Goal: Task Accomplishment & Management: Manage account settings

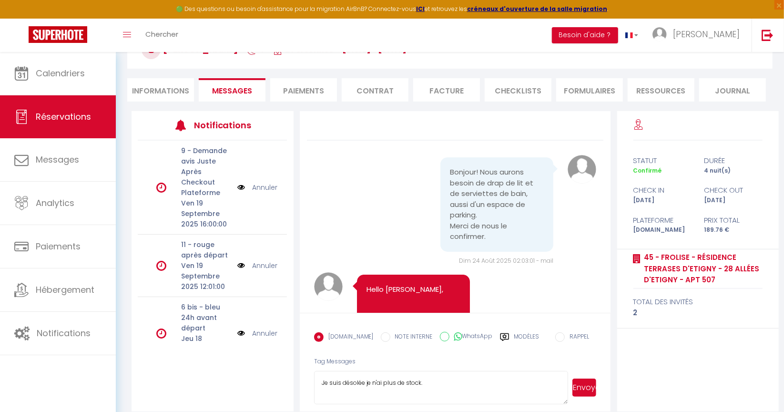
scroll to position [4017, 0]
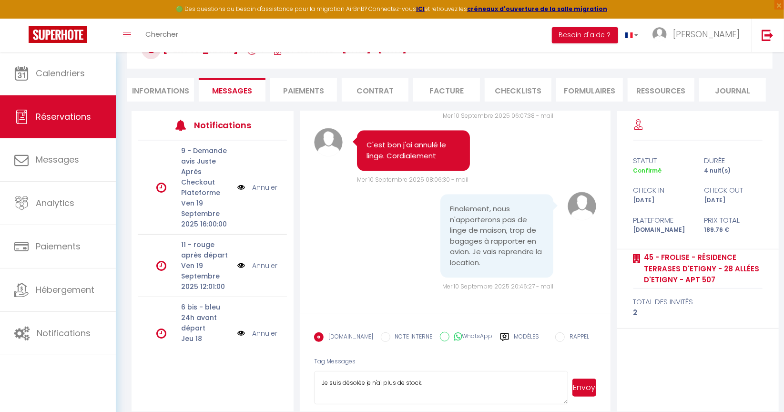
click at [429, 379] on textarea "Je suis désolée je n'ai plus de stock." at bounding box center [441, 387] width 254 height 33
type textarea "Je suis désolée je n'ai plus de stock. Vous pouvez louer du linge au magasin Co…"
click at [585, 385] on button "Envoyer" at bounding box center [584, 387] width 24 height 18
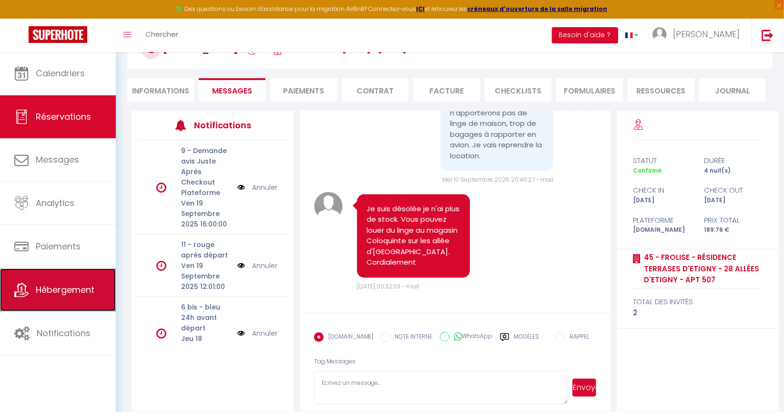
click at [72, 297] on link "Hébergement" at bounding box center [58, 289] width 116 height 43
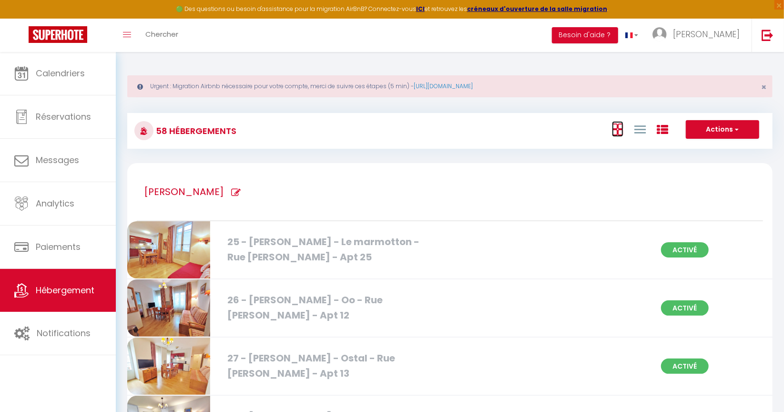
click at [616, 128] on icon at bounding box center [617, 129] width 11 height 12
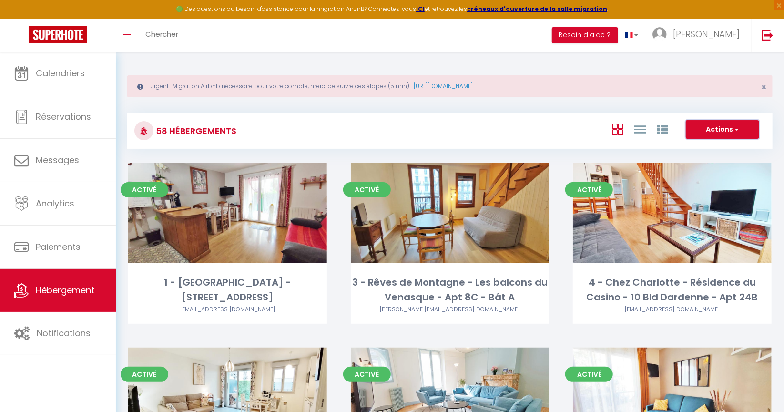
click at [699, 127] on button "Actions" at bounding box center [722, 129] width 73 height 19
click at [694, 150] on li "Créer un Hébergement" at bounding box center [714, 149] width 87 height 10
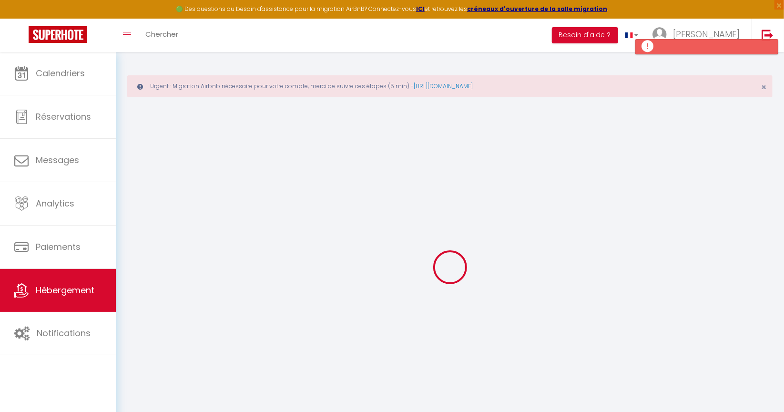
select select
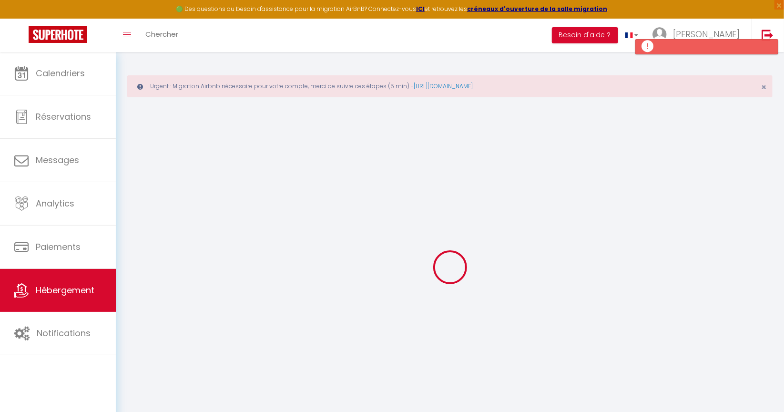
select select
checkbox input "false"
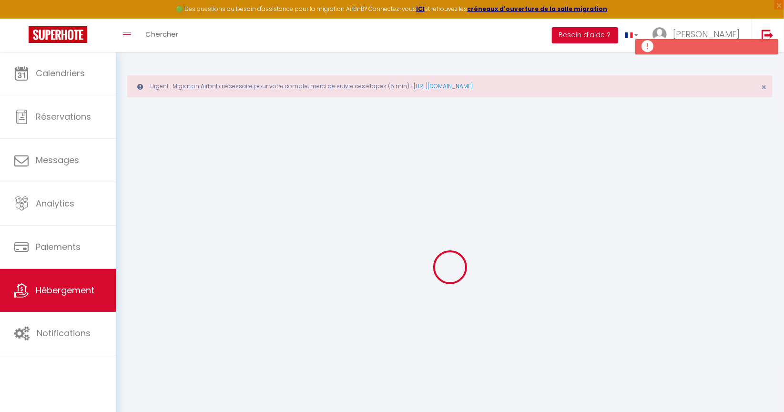
select select
checkbox input "false"
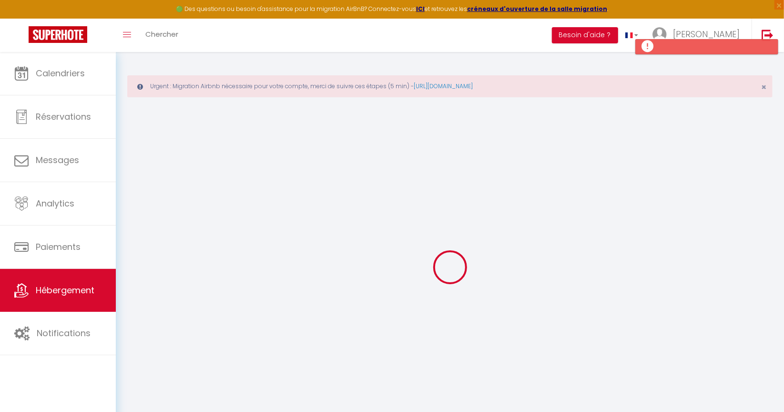
checkbox input "false"
select select
select select "15:00"
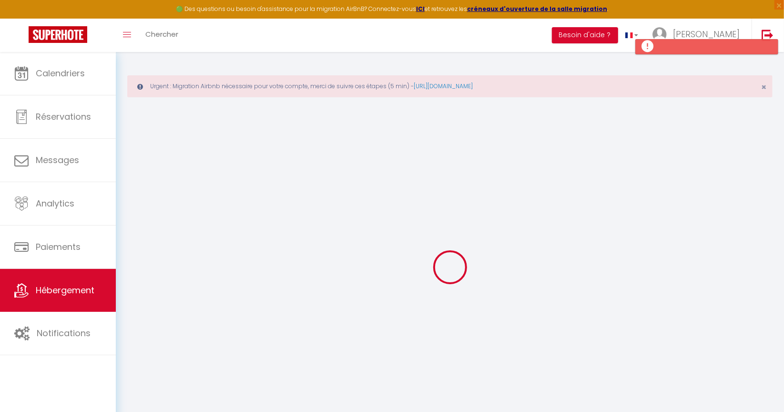
select select "23:45"
select select "11:00"
select select "30"
select select "120"
select select
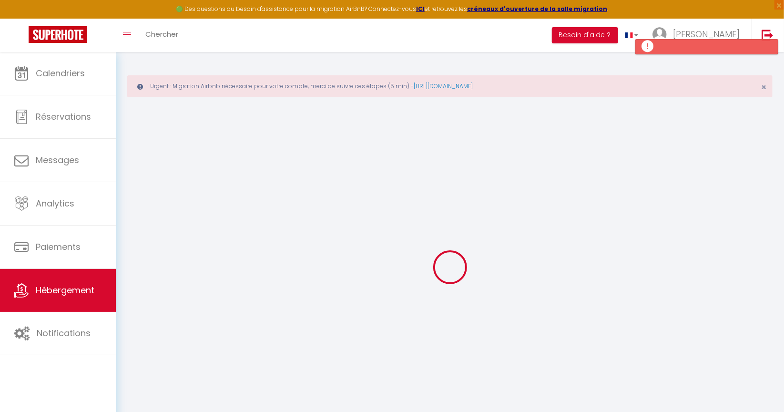
checkbox input "false"
select select
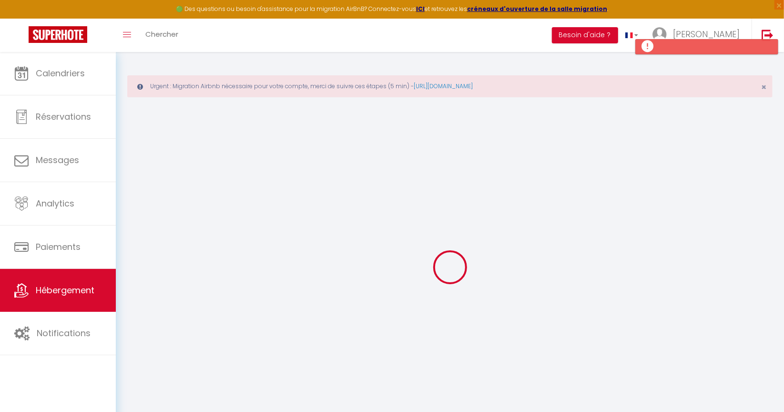
select select
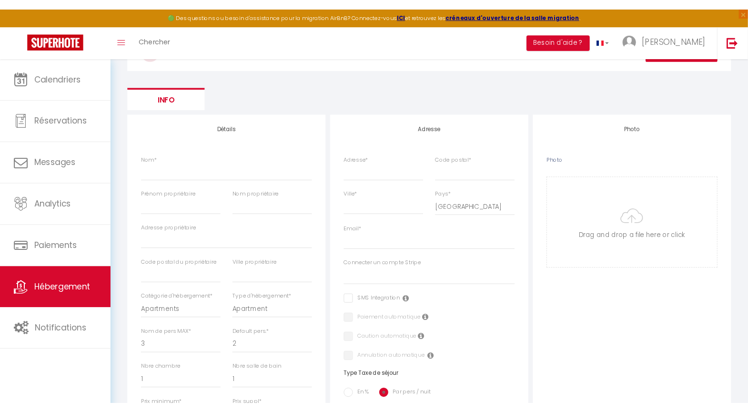
scroll to position [106, 0]
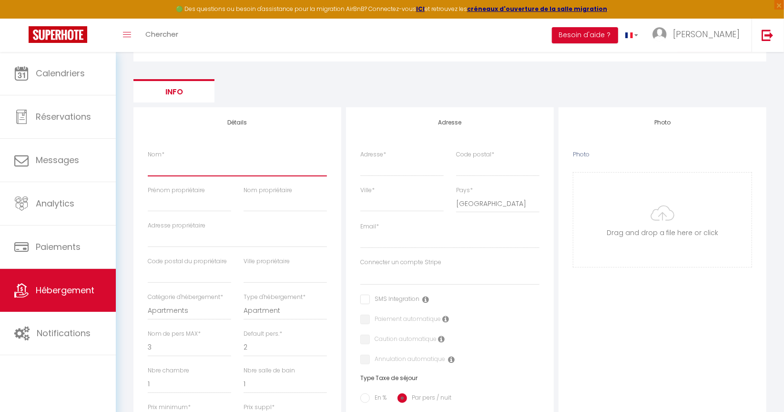
click at [188, 166] on input "Nom *" at bounding box center [237, 167] width 179 height 17
type input "1"
select select
checkbox input "false"
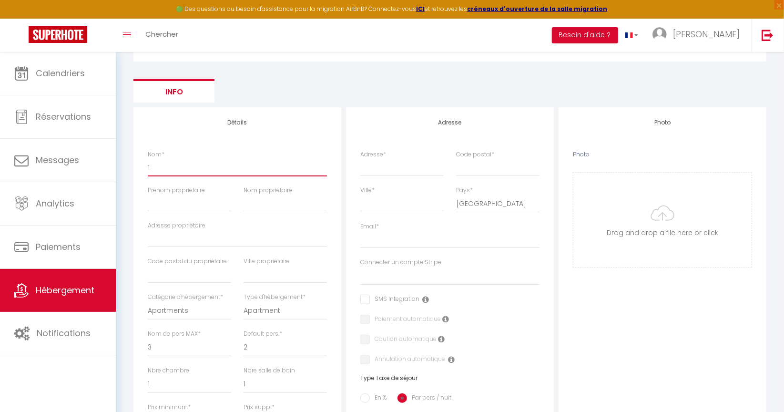
checkbox input "false"
select select
type input "10"
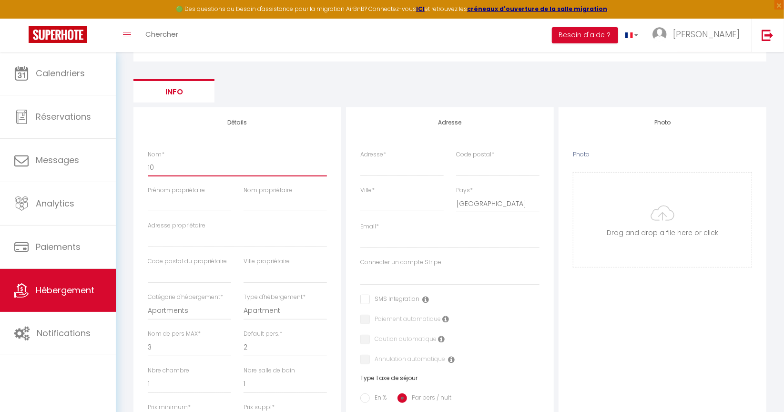
select select
checkbox input "false"
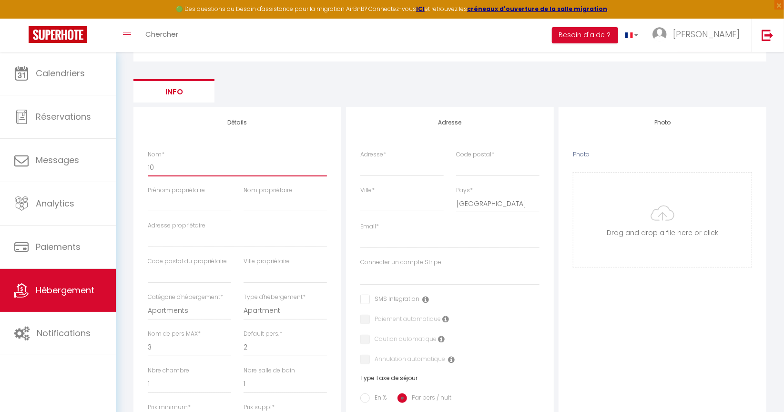
select select
type input "10"
select select
checkbox input "false"
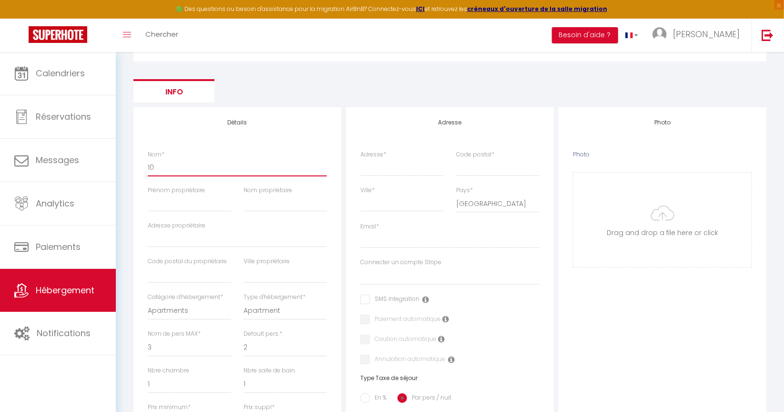
checkbox input "false"
select select
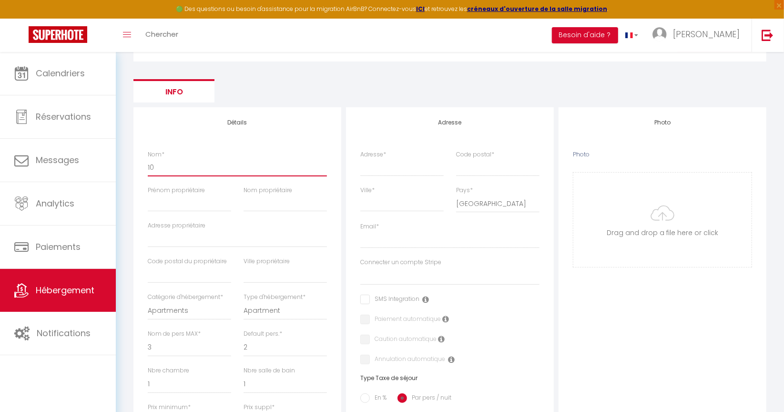
type input "10 -"
select select
checkbox input "false"
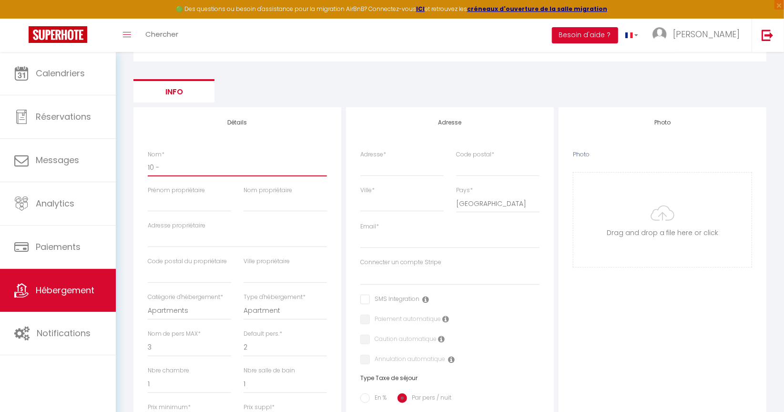
checkbox input "false"
select select
type input "10 -"
select select
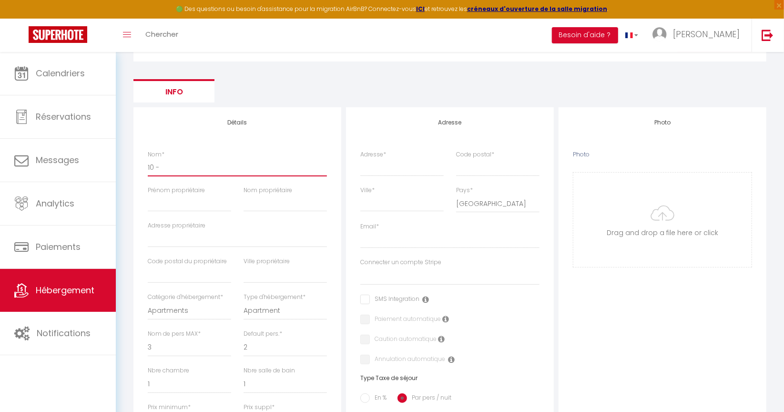
checkbox input "false"
select select
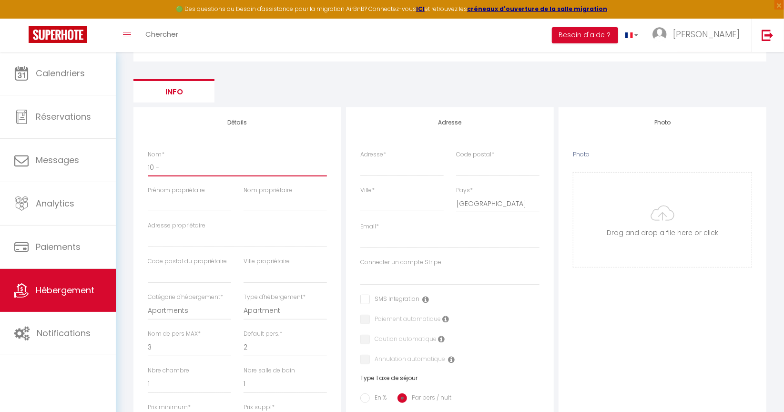
select select
type input "10 - L"
select select
checkbox input "false"
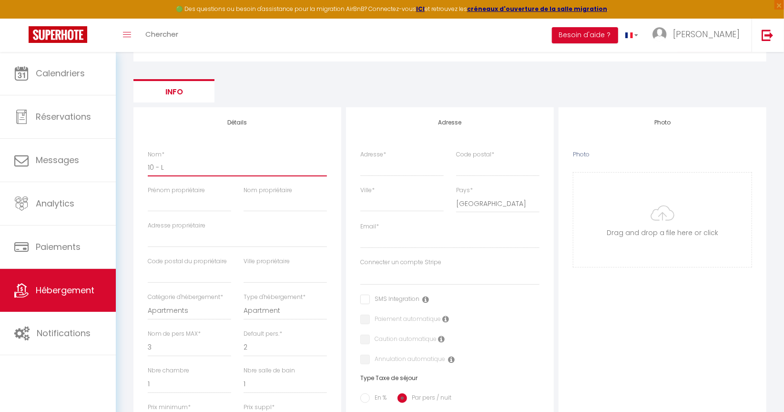
checkbox input "false"
select select
type input "10 - Le"
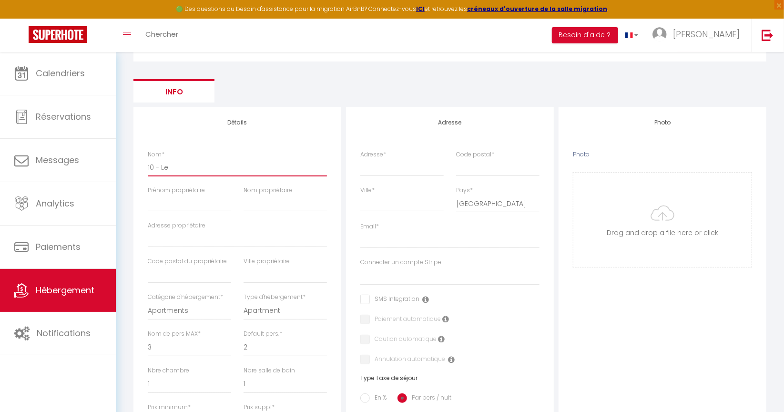
select select
checkbox input "false"
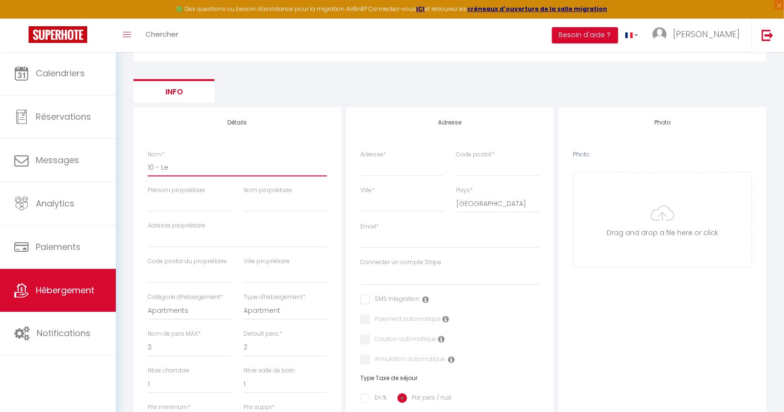
select select
type input "10 - Le"
select select
checkbox input "false"
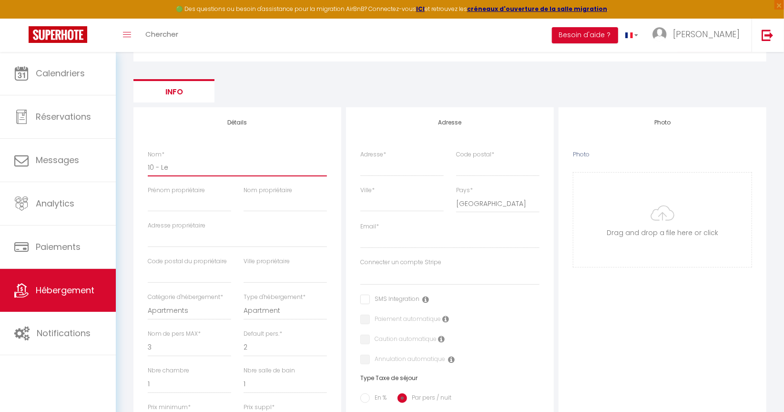
checkbox input "false"
select select
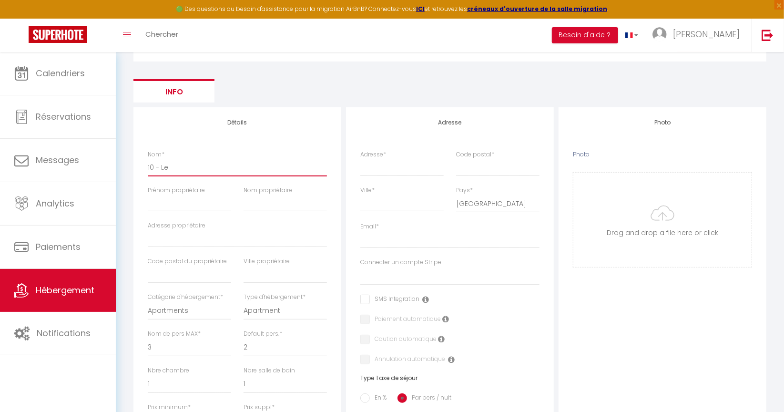
type input "10 - Le S"
select select
checkbox input "false"
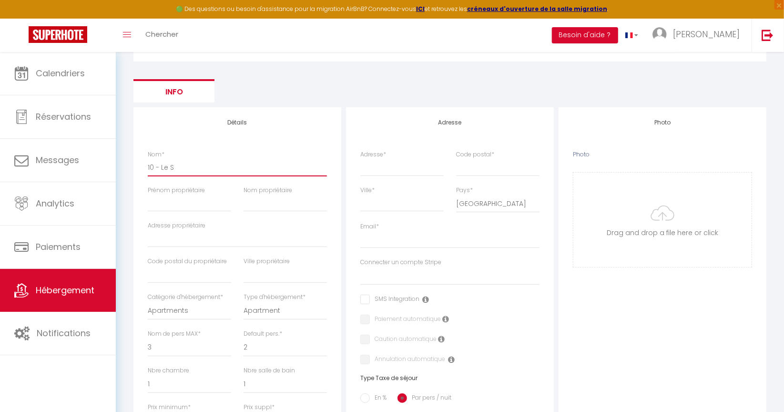
checkbox input "false"
select select
type input "10 - Le Sa"
select select
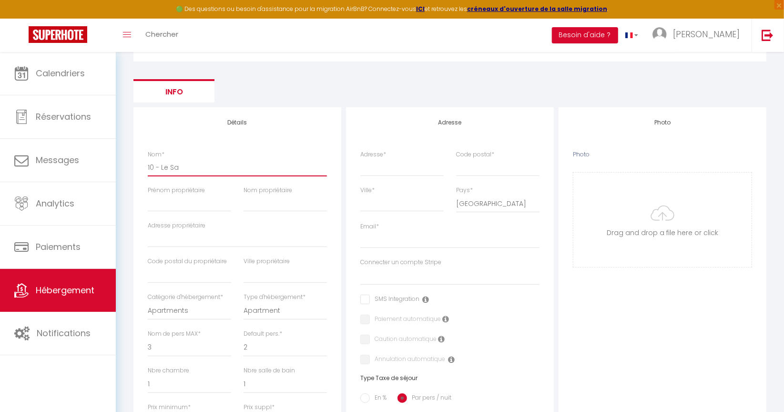
checkbox input "false"
select select
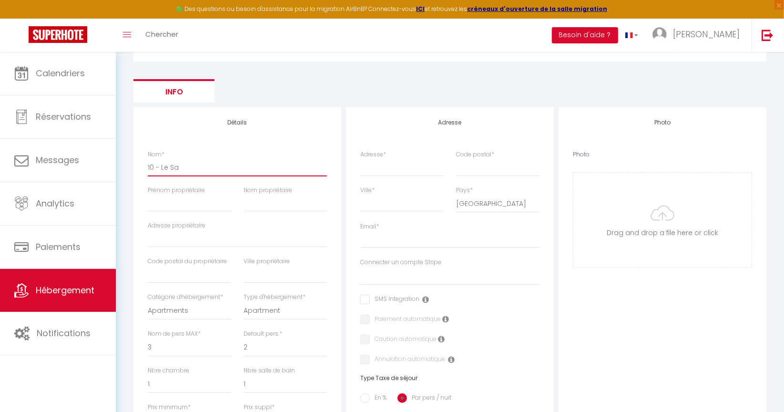
select select
type input "10 - Le Sai"
select select
checkbox input "false"
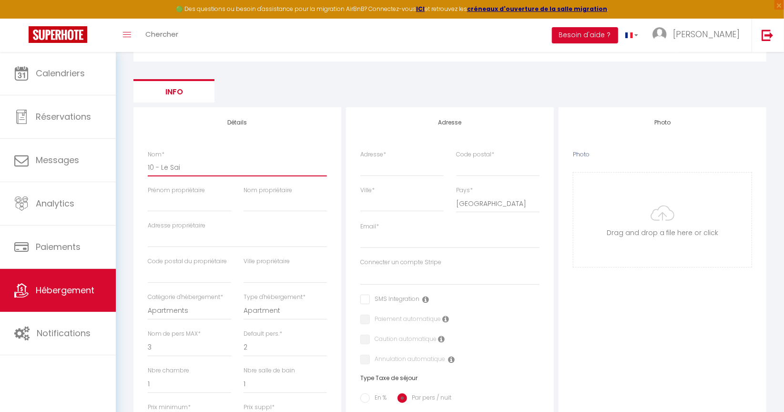
checkbox input "false"
select select
type input "10 - Le Sain"
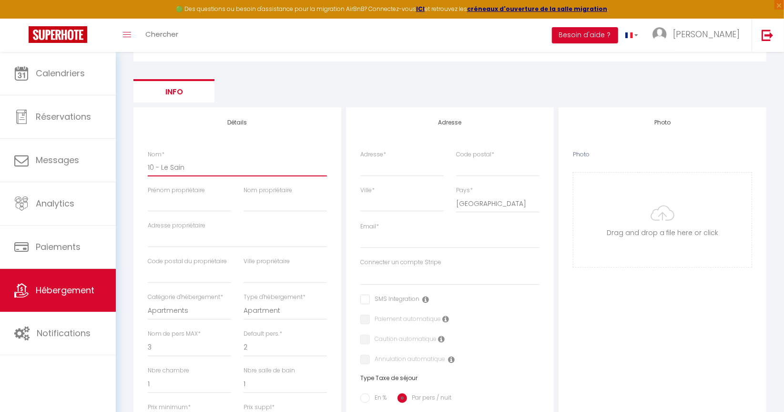
select select
checkbox input "false"
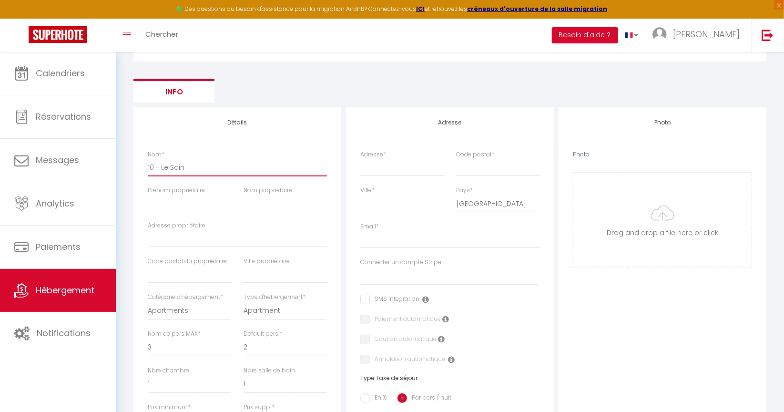
select select
type input "10 - Le Saint"
select select
checkbox input "false"
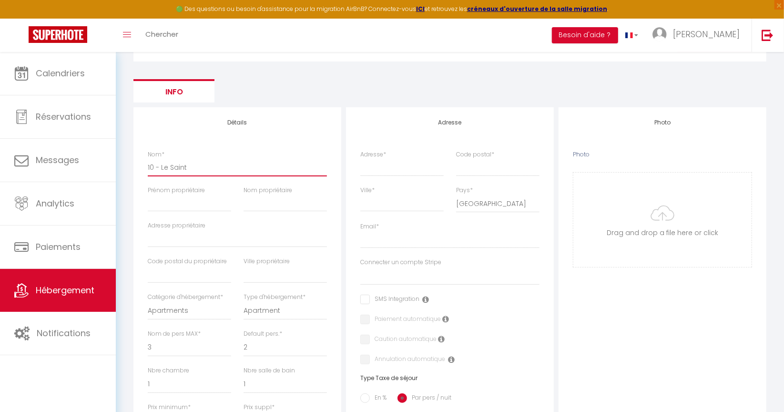
checkbox input "false"
select select
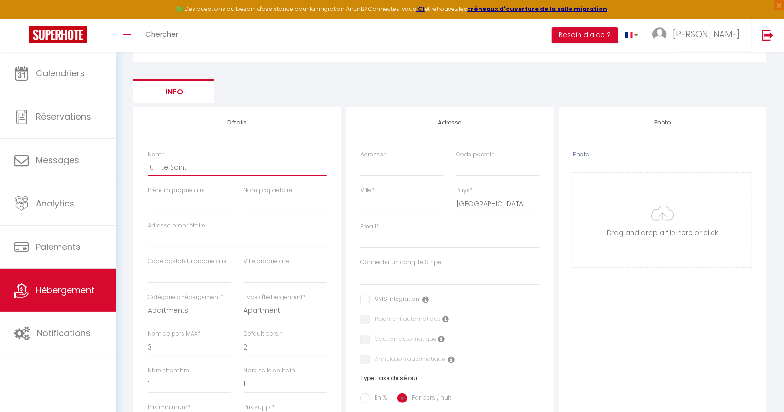
type input "10 - Le Saint"
select select
checkbox input "false"
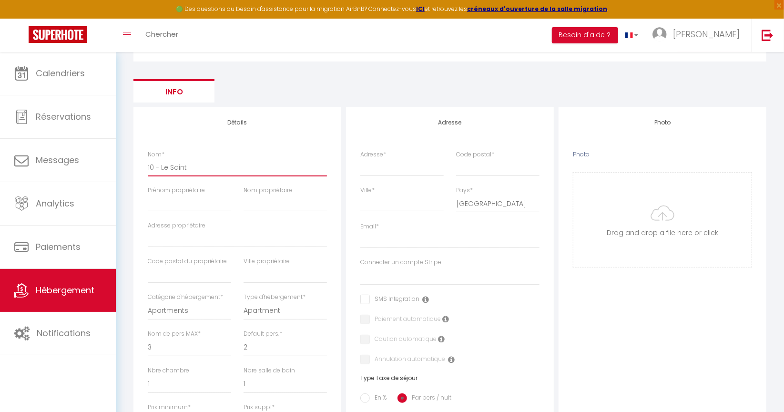
checkbox input "false"
select select
type input "10 - Le Saint M"
select select
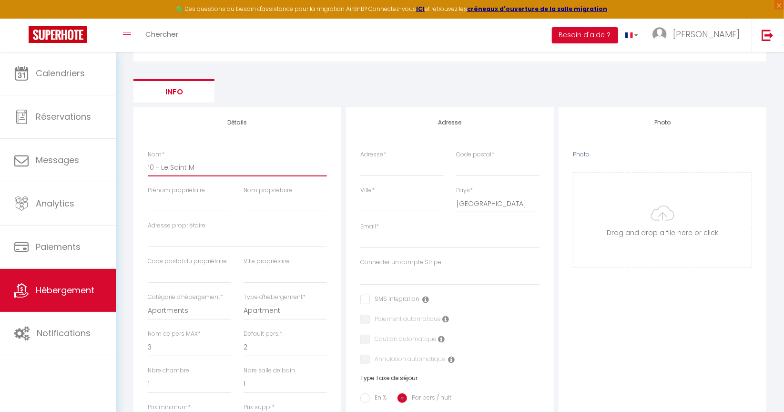
checkbox input "false"
select select
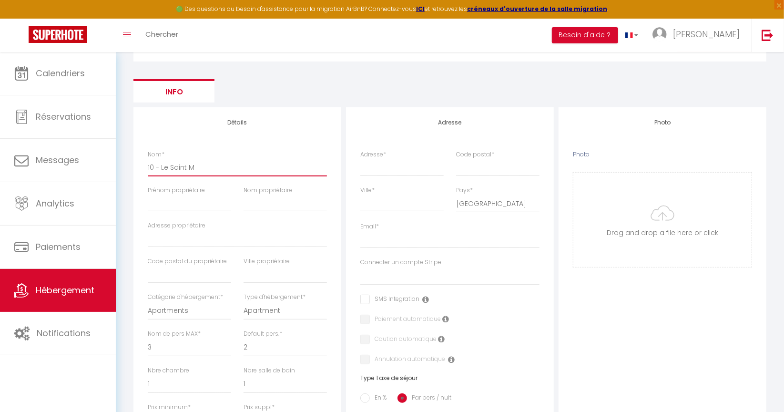
select select
type input "10 - Le Saint M"
select select
checkbox input "false"
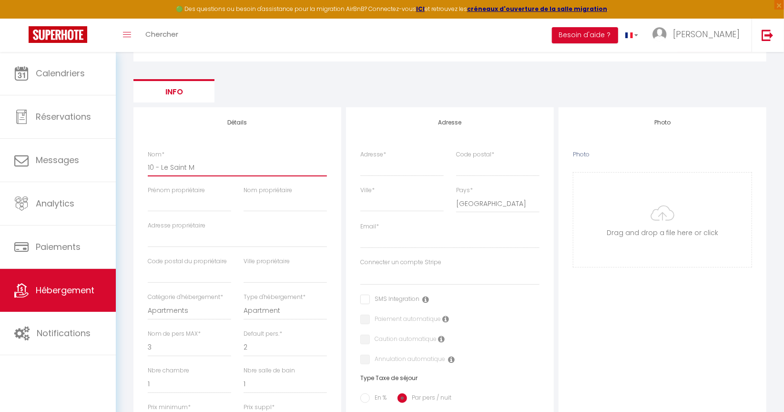
checkbox input "false"
select select
type input "10 - [GEOGRAPHIC_DATA] -"
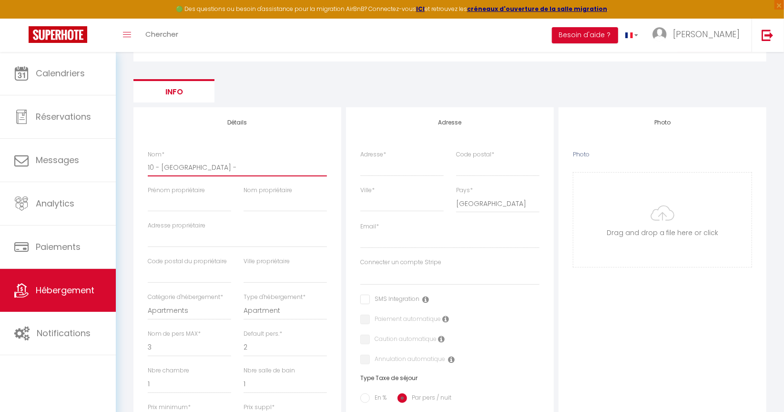
select select
checkbox input "false"
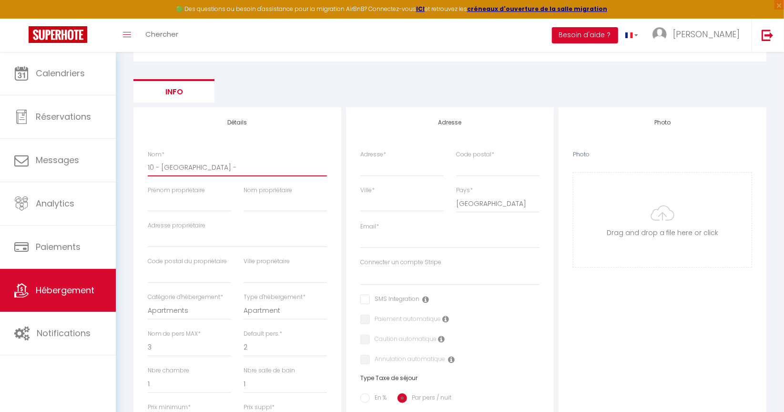
select select
type input "10 - [GEOGRAPHIC_DATA] -"
select select
checkbox input "false"
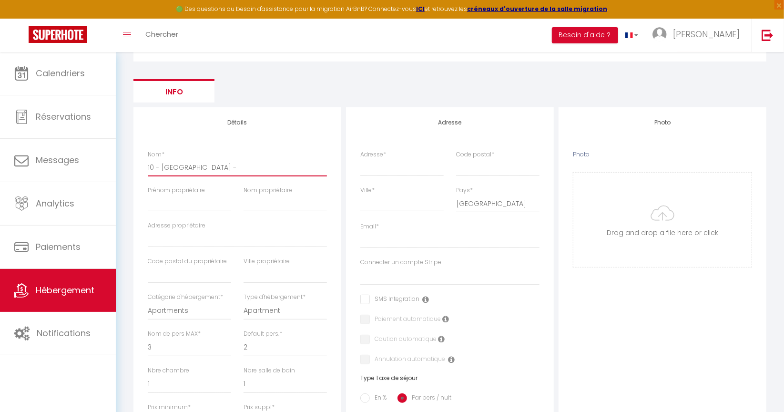
checkbox input "false"
select select
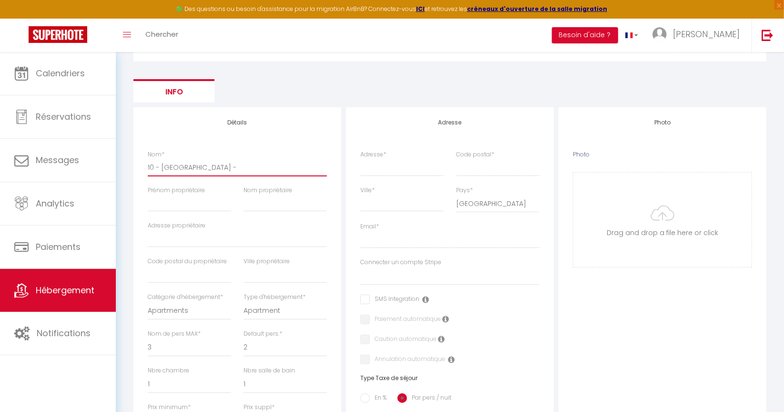
type input "10 - Le Saint M - 2"
select select
checkbox input "false"
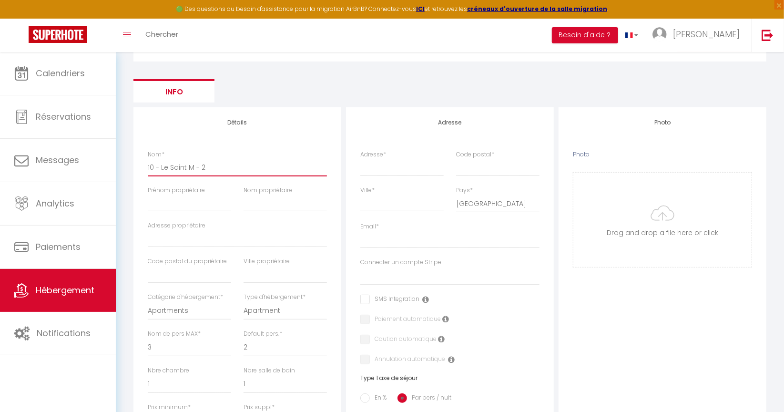
checkbox input "false"
select select
type input "10 - Le Saint M - 26"
select select
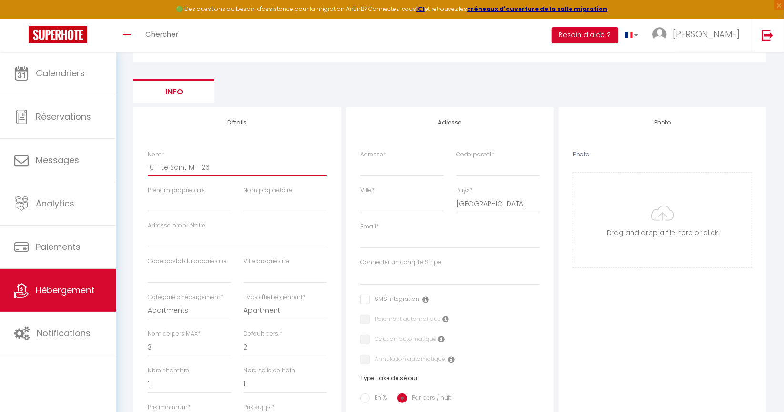
checkbox input "false"
select select
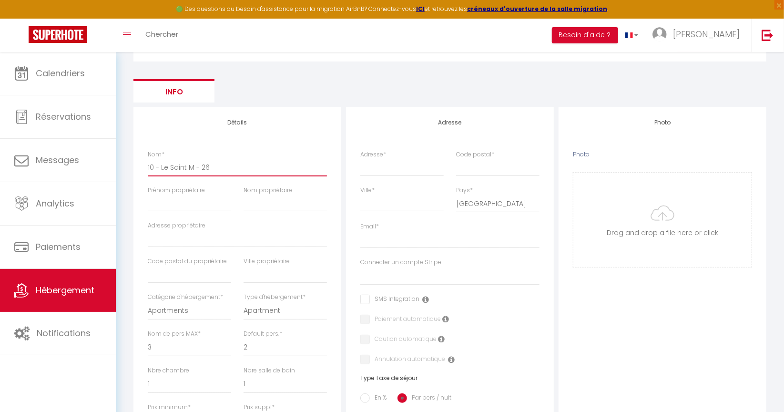
select select
type input "10 - Le Saint M - 26"
select select
checkbox input "false"
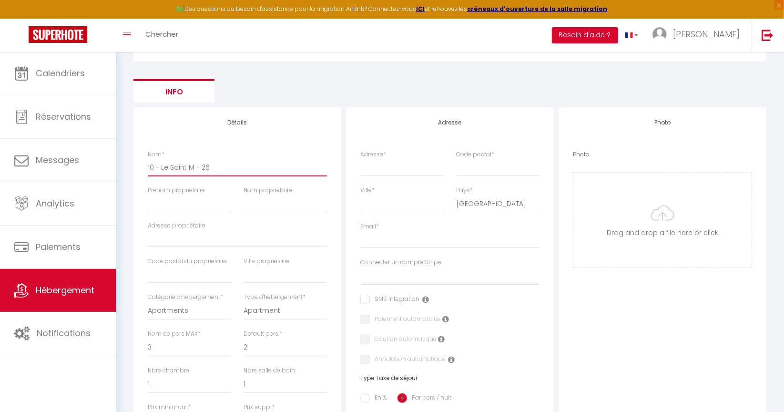
checkbox input "false"
select select
click at [374, 170] on input "Adresse *" at bounding box center [401, 167] width 83 height 17
click at [188, 203] on input "Prénom propriétaire" at bounding box center [189, 202] width 83 height 17
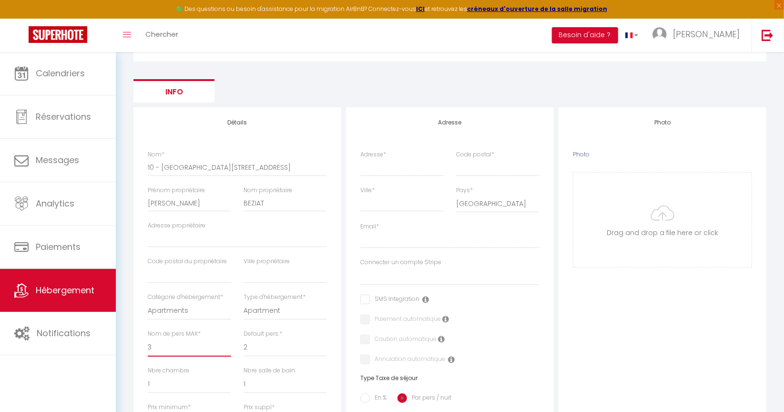
click at [163, 351] on select "1 2 3 4 5 6 7 8 9 10 11 12 13 14" at bounding box center [189, 347] width 83 height 18
click at [498, 171] on input "Code postal *" at bounding box center [497, 167] width 83 height 17
click at [385, 244] on input "Email *" at bounding box center [449, 239] width 179 height 17
click at [386, 274] on select "[DOMAIN_NAME] residence.des.jardins Le marmotton Le chant de la pique Gypaète e…" at bounding box center [449, 276] width 179 height 18
click at [360, 267] on select "[DOMAIN_NAME] residence.des.jardins Le marmotton Le chant de la pique Gypaète e…" at bounding box center [449, 276] width 179 height 18
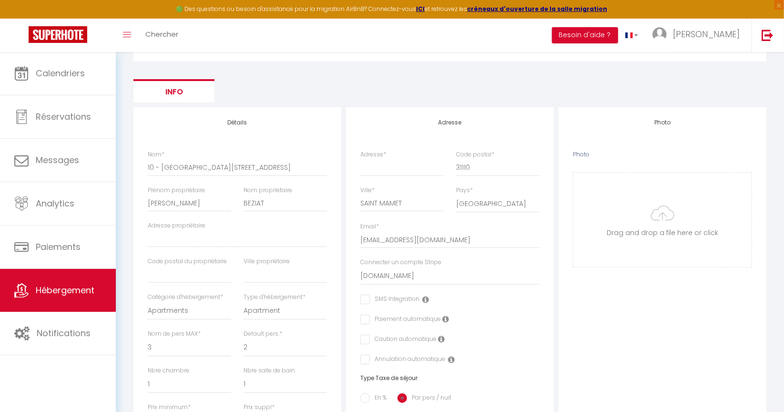
click at [370, 317] on label "Paiement automatique" at bounding box center [405, 319] width 71 height 10
click at [365, 343] on input "checkbox" at bounding box center [363, 339] width 6 height 10
click at [381, 170] on input "Adresse *" at bounding box center [401, 167] width 83 height 17
click at [414, 168] on input "[STREET_ADDRESS]" at bounding box center [401, 167] width 83 height 17
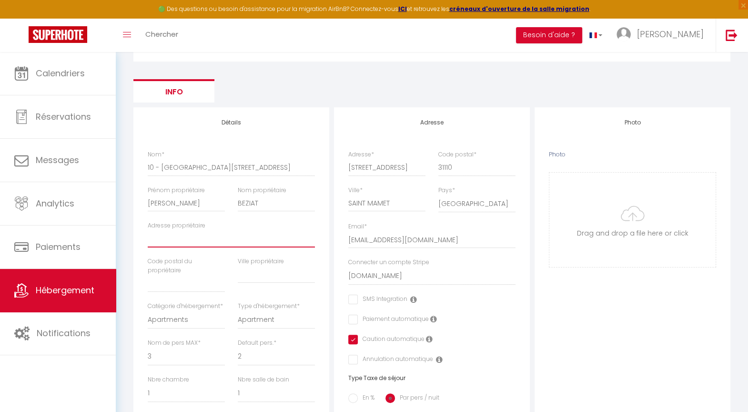
click at [204, 243] on input "Adresse propriétaire" at bounding box center [231, 238] width 167 height 17
paste input "[STREET_ADDRESS]"
click at [178, 279] on input "text" at bounding box center [186, 283] width 77 height 17
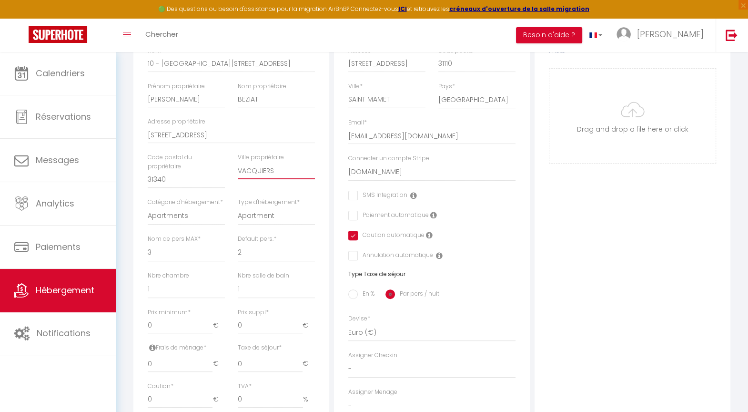
scroll to position [212, 0]
click at [164, 260] on select "1 2 3 4 5 6 7 8 9 10 11 12 13 14" at bounding box center [186, 251] width 77 height 18
click at [148, 250] on select "1 2 3 4 5 6 7 8 9 10 11 12 13 14" at bounding box center [186, 251] width 77 height 18
click at [154, 296] on select "0 1 2 3 4 5 6 7 8 9 10 11 12 13" at bounding box center [186, 287] width 77 height 18
click at [148, 286] on select "0 1 2 3 4 5 6 7 8 9 10 11 12 13" at bounding box center [186, 287] width 77 height 18
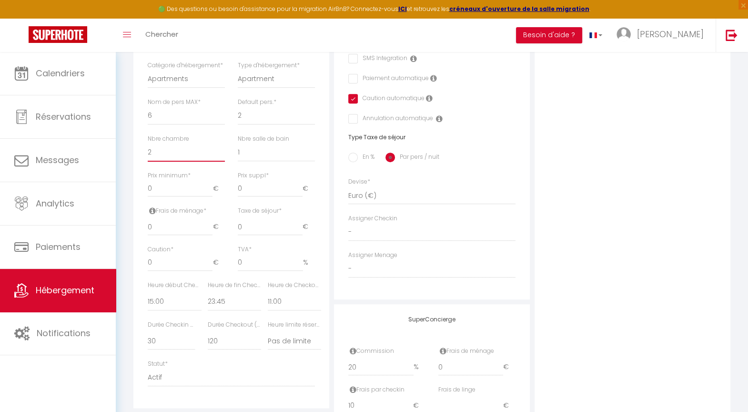
scroll to position [370, 0]
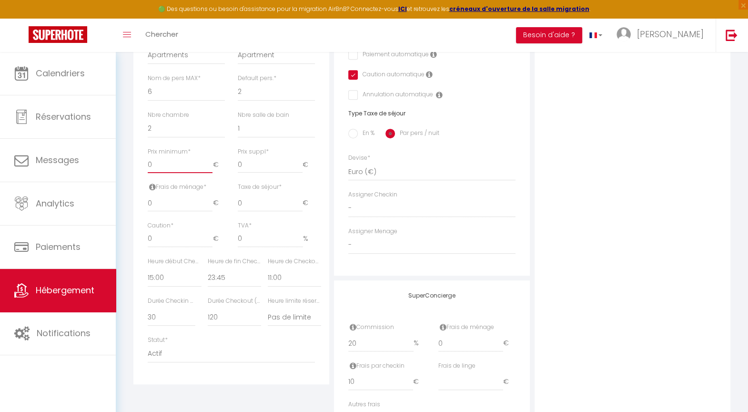
drag, startPoint x: 154, startPoint y: 171, endPoint x: 140, endPoint y: 175, distance: 14.9
click at [140, 175] on div "Détails Nom * 10 - Le Saint M - [STREET_ADDRESS] Prénom propriétaire [PERSON_NA…" at bounding box center [231, 113] width 196 height 541
click at [248, 210] on input "0" at bounding box center [270, 202] width 65 height 17
click at [353, 135] on input "En %" at bounding box center [353, 134] width 10 height 10
click at [233, 211] on input "Taxe en % *" at bounding box center [231, 202] width 47 height 17
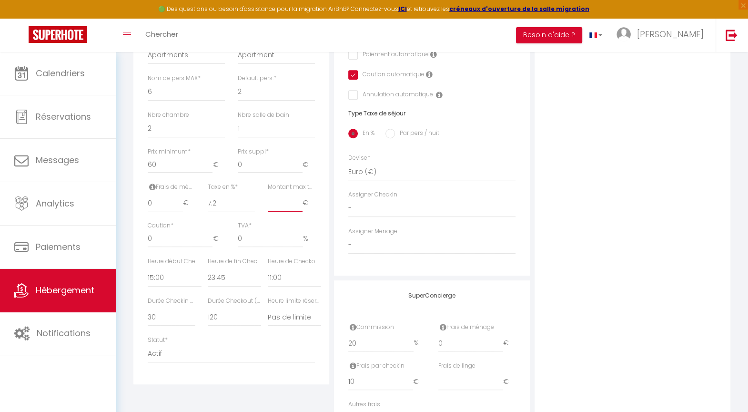
click at [277, 210] on input "Montant max taxe séjour *" at bounding box center [285, 202] width 35 height 17
drag, startPoint x: 153, startPoint y: 210, endPoint x: 148, endPoint y: 211, distance: 5.3
click at [148, 211] on input "0" at bounding box center [165, 202] width 35 height 17
drag, startPoint x: 157, startPoint y: 248, endPoint x: 144, endPoint y: 248, distance: 12.4
click at [144, 248] on div "Caution * 0 €" at bounding box center [187, 239] width 90 height 36
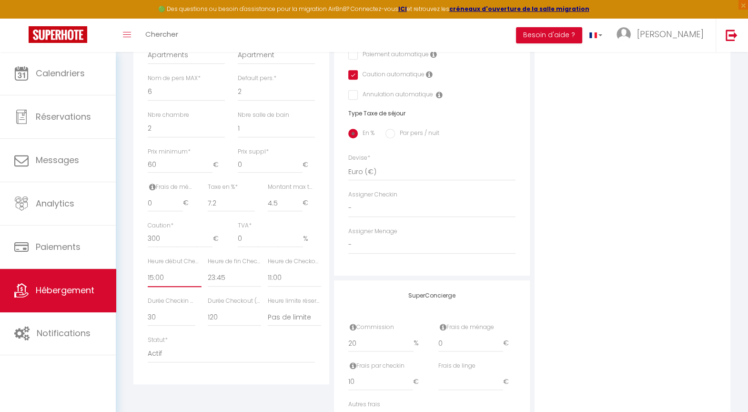
click at [162, 285] on select "00:00 00:15 00:30 00:45 01:00 01:15 01:30 01:45 02:00 02:15 02:30 02:45 03:00" at bounding box center [175, 278] width 54 height 18
click at [148, 276] on select "00:00 00:15 00:30 00:45 01:00 01:15 01:30 01:45 02:00 02:15 02:30 02:45 03:00" at bounding box center [175, 278] width 54 height 18
click at [221, 284] on select "00:00 00:15 00:30 00:45 01:00 01:15 01:30 01:45 02:00 02:15 02:30 02:45 03:00" at bounding box center [235, 278] width 54 height 18
click at [161, 324] on select "15 30 45 60 75 90 105 120 135 150 165 180 195 210" at bounding box center [171, 317] width 47 height 18
click at [148, 315] on select "15 30 45 60 75 90 105 120 135 150 165 180 195 210" at bounding box center [171, 317] width 47 height 18
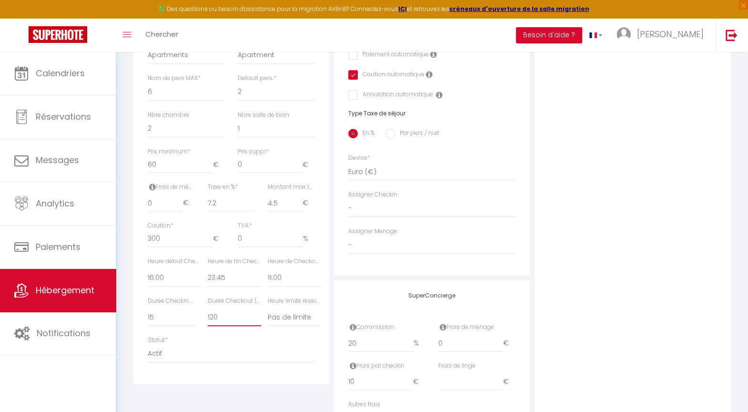
click at [218, 325] on select "15 30 45 60 75 90 105 120 135 150 165 180 195 210" at bounding box center [235, 317] width 54 height 18
click at [208, 315] on select "15 30 45 60 75 90 105 120 135 150 165 180 195 210" at bounding box center [235, 317] width 54 height 18
click at [275, 326] on select "Pas de limite 01:00 02:00 03:00 04:00 05:00 06:00 07:00 08:00 09:00 10:00 11:00…" at bounding box center [295, 317] width 54 height 18
click at [268, 315] on select "Pas de limite 01:00 02:00 03:00 04:00 05:00 06:00 07:00 08:00 09:00 10:00 11:00…" at bounding box center [295, 317] width 54 height 18
drag, startPoint x: 366, startPoint y: 344, endPoint x: 326, endPoint y: 344, distance: 40.0
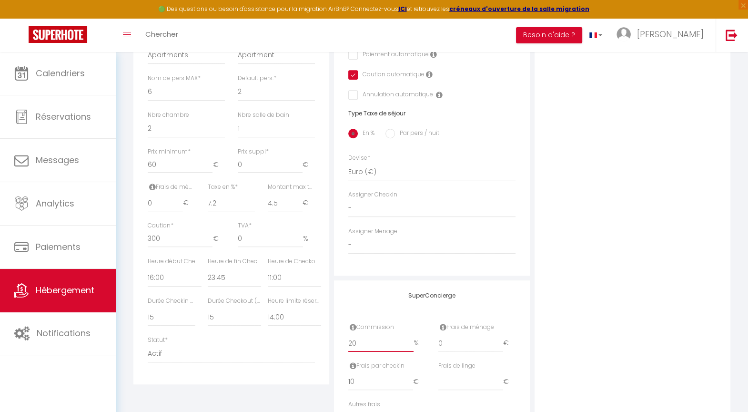
click at [326, 344] on div "Détails Nom * 10 - Le Saint M - [STREET_ADDRESS] Prénom propriétaire [PERSON_NA…" at bounding box center [432, 146] width 602 height 607
drag, startPoint x: 355, startPoint y: 377, endPoint x: 345, endPoint y: 381, distance: 10.5
click at [345, 381] on div "Frais par checkin 10 €" at bounding box center [387, 380] width 90 height 39
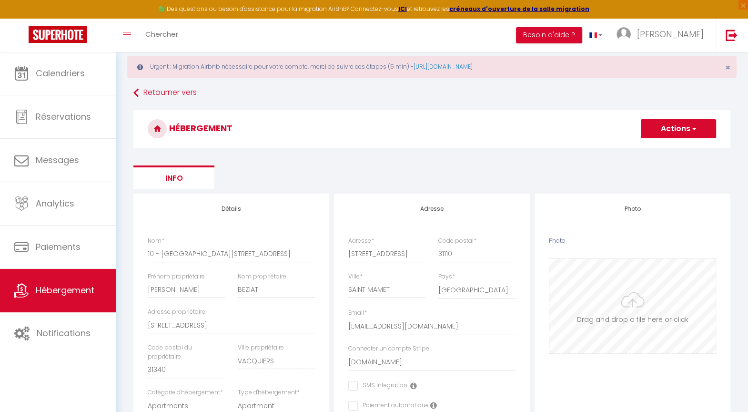
scroll to position [8, 0]
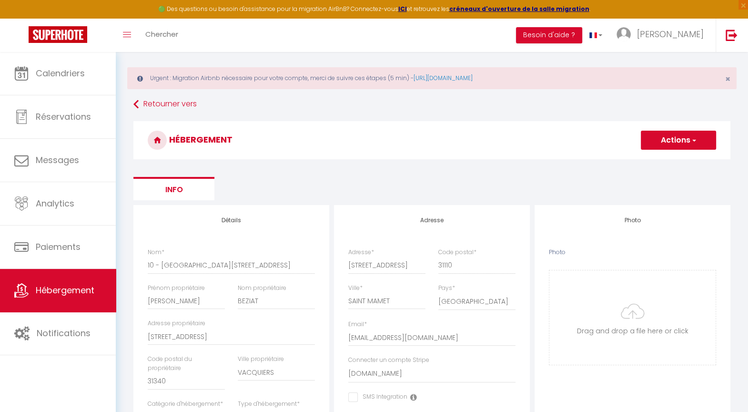
click at [669, 134] on button "Actions" at bounding box center [678, 140] width 75 height 19
click at [658, 162] on input "Enregistrer" at bounding box center [667, 161] width 35 height 10
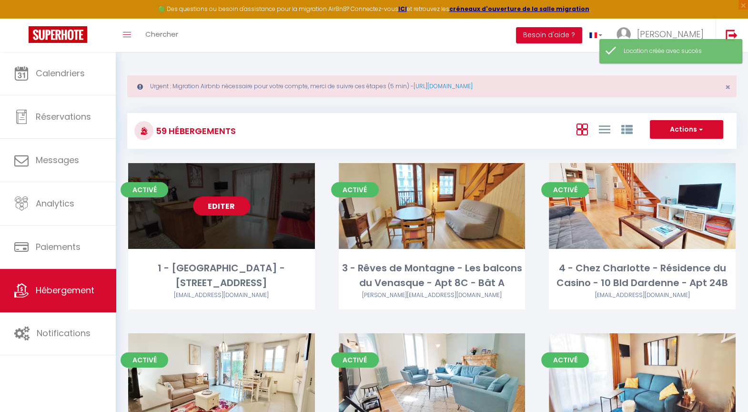
click at [237, 210] on link "Editer" at bounding box center [221, 205] width 57 height 19
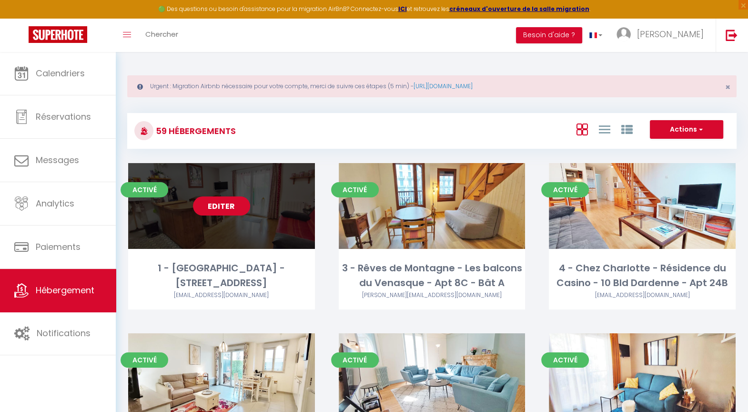
click at [238, 205] on link "Editer" at bounding box center [221, 205] width 57 height 19
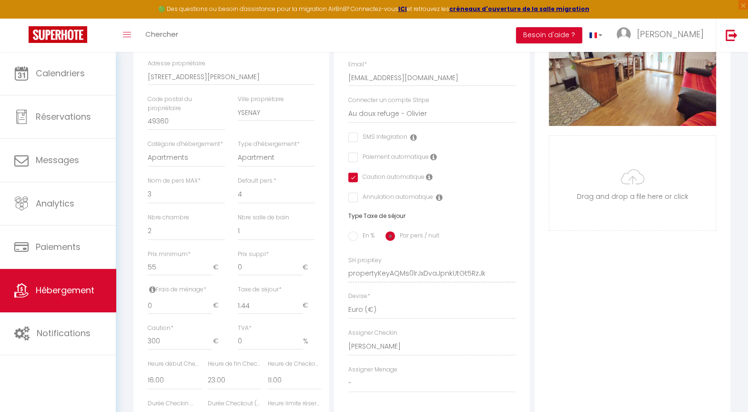
scroll to position [317, 0]
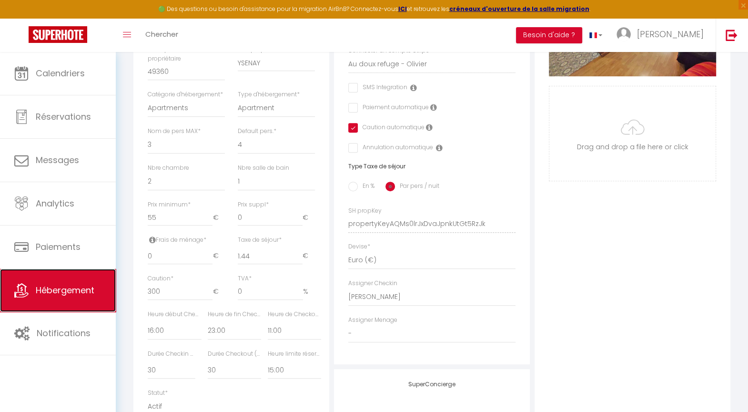
click at [62, 287] on span "Hébergement" at bounding box center [65, 290] width 59 height 12
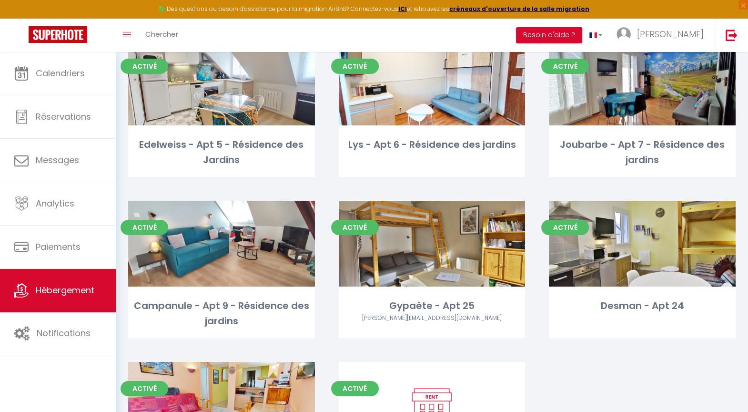
scroll to position [3126, 0]
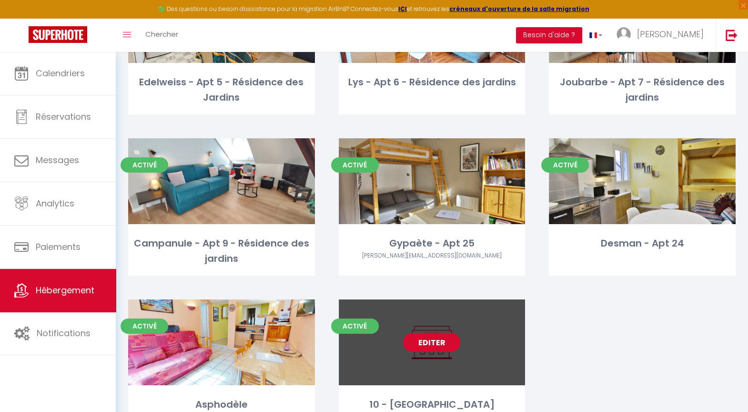
click at [433, 333] on link "Editer" at bounding box center [431, 342] width 57 height 19
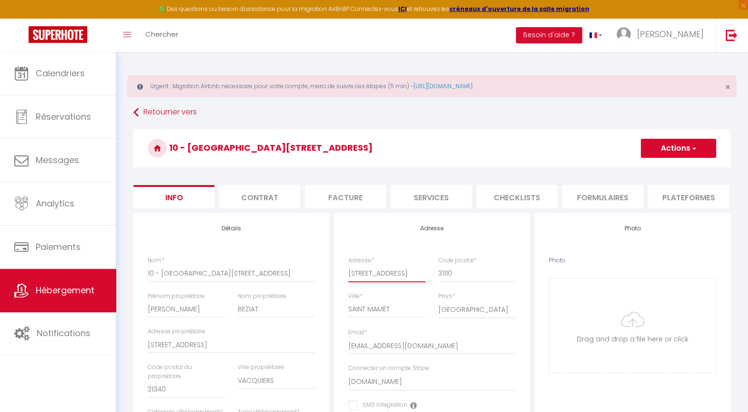
click at [348, 281] on input "[STREET_ADDRESS]" at bounding box center [386, 272] width 77 height 17
click at [674, 151] on button "Actions" at bounding box center [678, 148] width 75 height 19
click at [644, 166] on input "Enregistrer" at bounding box center [640, 169] width 35 height 10
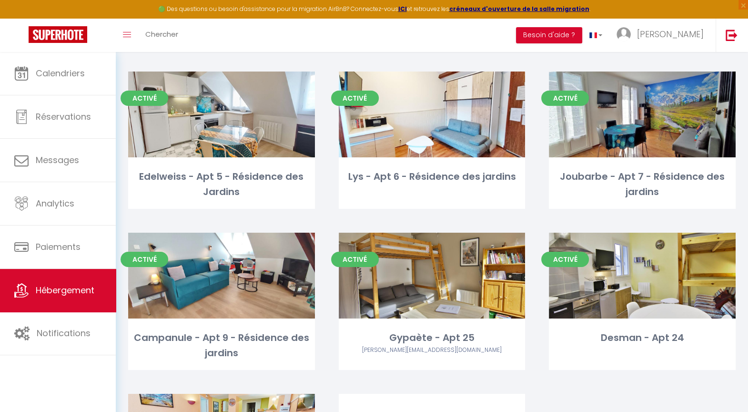
scroll to position [3126, 0]
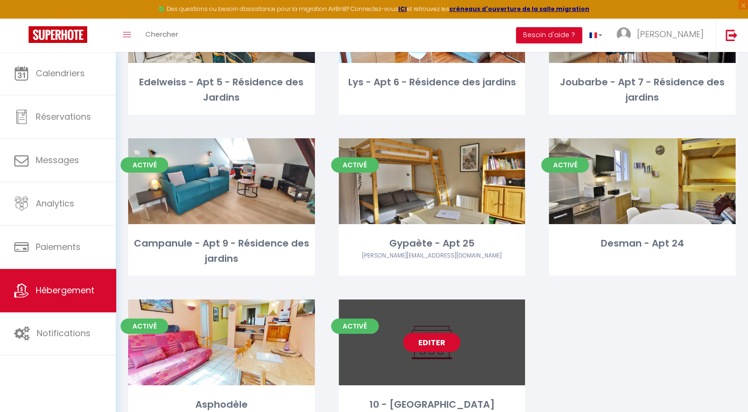
click at [442, 333] on link "Editer" at bounding box center [431, 342] width 57 height 19
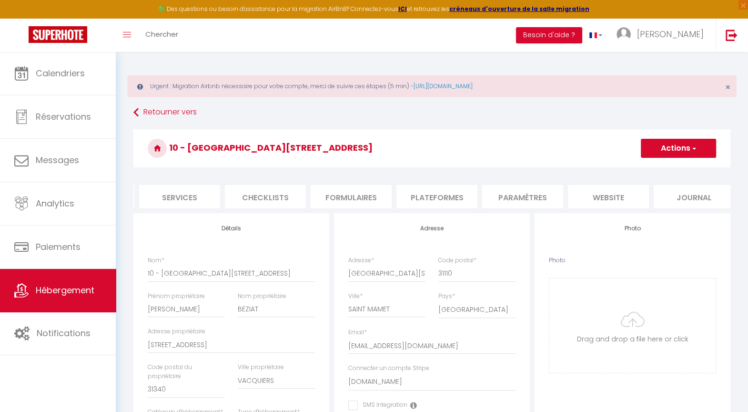
scroll to position [0, 261]
click at [609, 199] on li "website" at bounding box center [599, 196] width 81 height 23
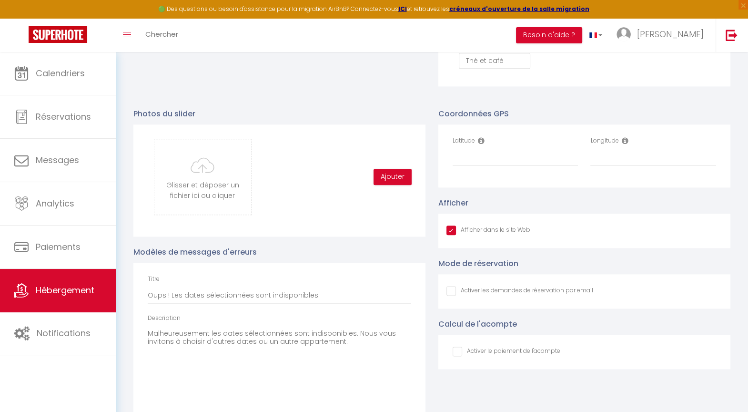
scroll to position [1006, 0]
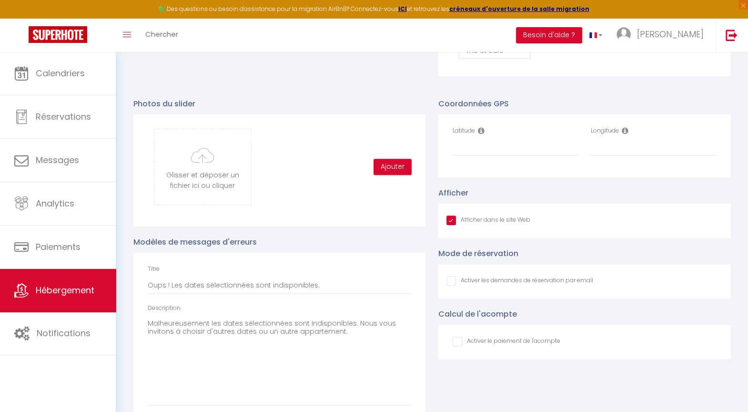
click at [453, 225] on input "Afficher dans le site Web" at bounding box center [488, 220] width 84 height 10
click at [470, 156] on input "Latitude" at bounding box center [516, 147] width 126 height 17
click at [626, 150] on input "Longitude" at bounding box center [653, 147] width 126 height 17
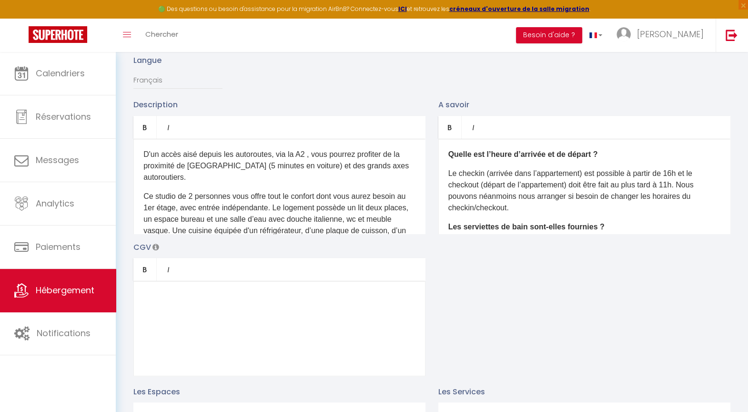
scroll to position [0, 0]
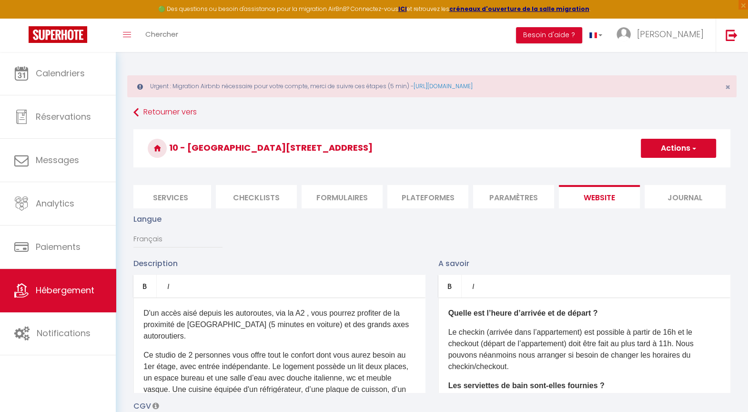
click at [666, 146] on button "Actions" at bounding box center [678, 148] width 75 height 19
click at [651, 170] on input "Enregistrer" at bounding box center [667, 169] width 35 height 10
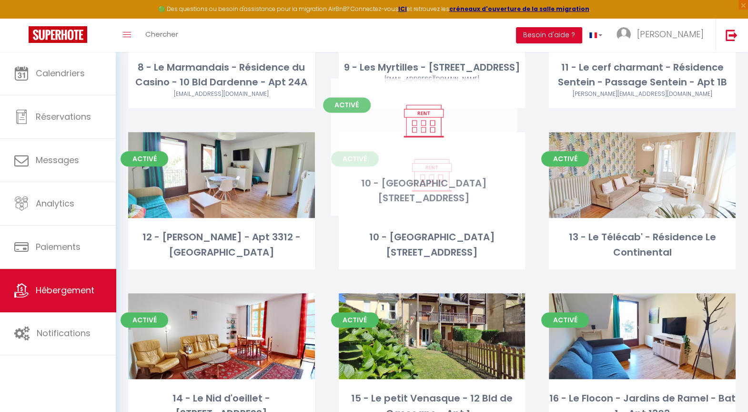
scroll to position [504, 0]
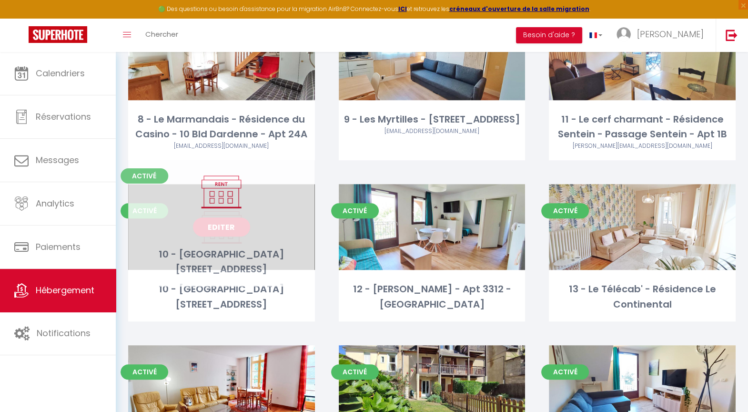
drag, startPoint x: 442, startPoint y: 317, endPoint x: 232, endPoint y: 200, distance: 240.8
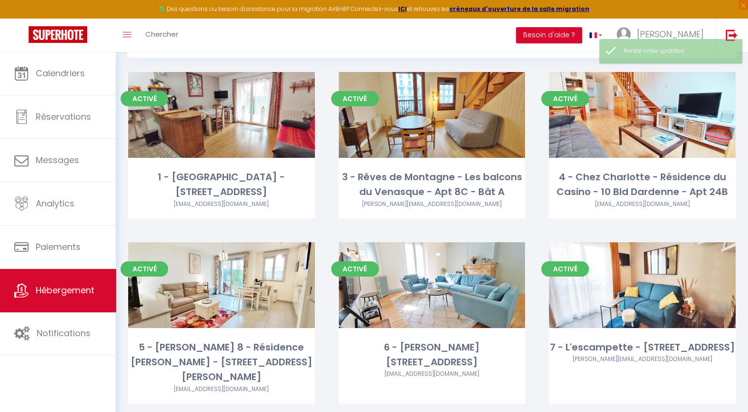
scroll to position [0, 0]
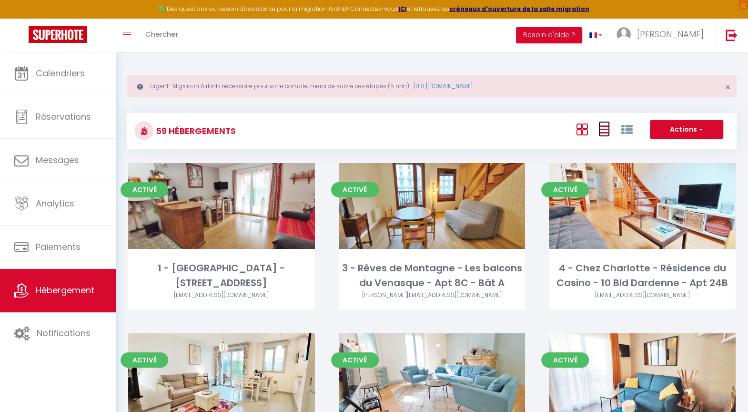
click at [602, 129] on icon at bounding box center [603, 129] width 11 height 12
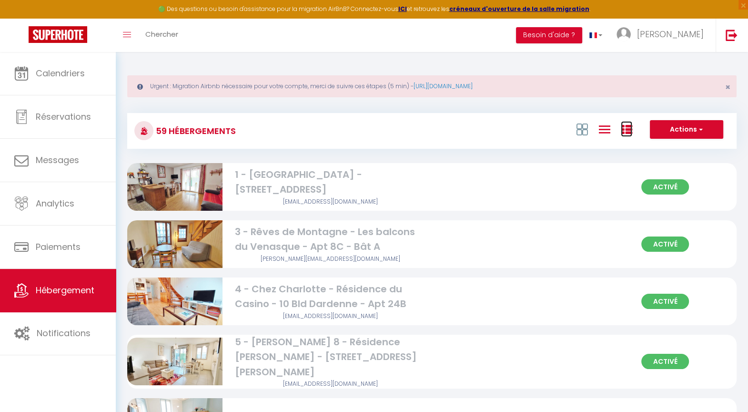
click at [623, 128] on icon at bounding box center [626, 129] width 11 height 11
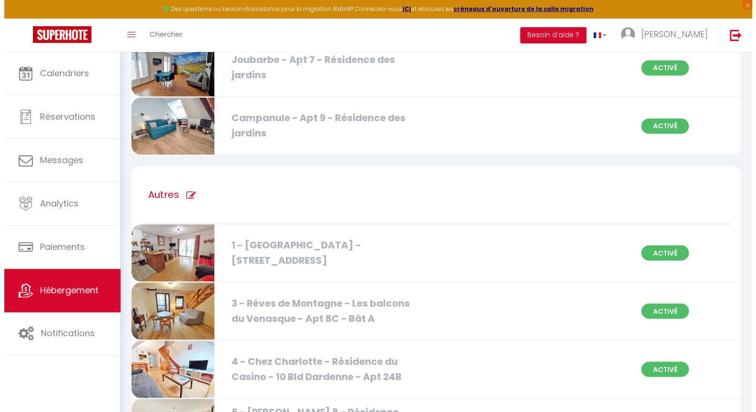
scroll to position [1429, 0]
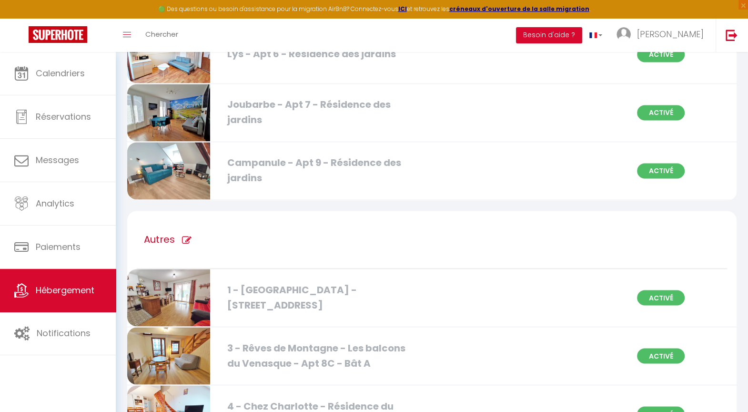
click at [186, 235] on icon at bounding box center [187, 240] width 10 height 10
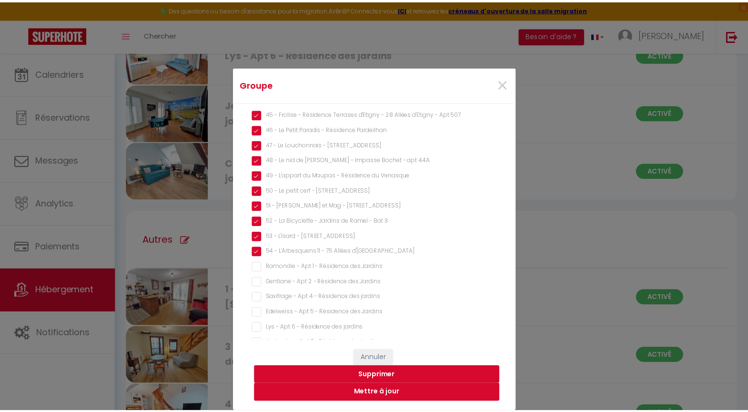
scroll to position [734, 0]
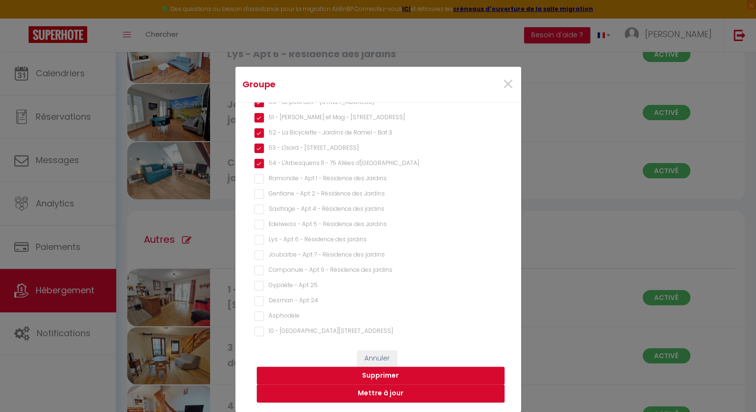
click at [255, 326] on Pyrénées "10 - [GEOGRAPHIC_DATA][STREET_ADDRESS]" at bounding box center [378, 331] width 248 height 10
click at [379, 396] on button "Mettre à jour" at bounding box center [381, 393] width 248 height 18
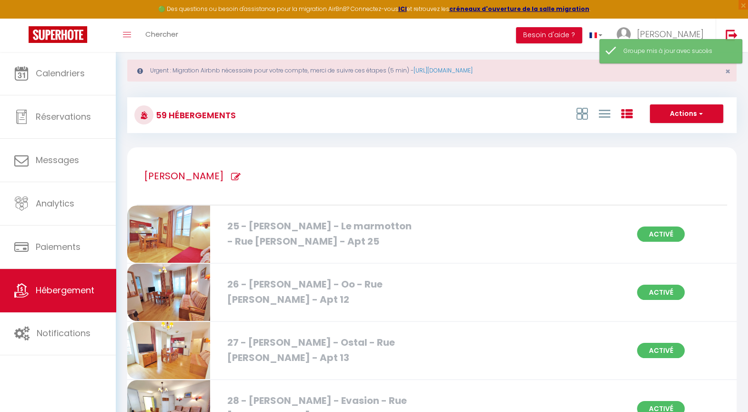
scroll to position [0, 0]
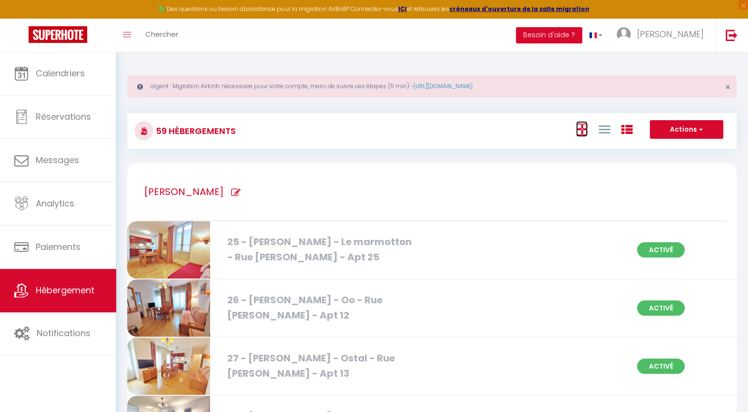
click at [584, 134] on icon at bounding box center [581, 129] width 11 height 12
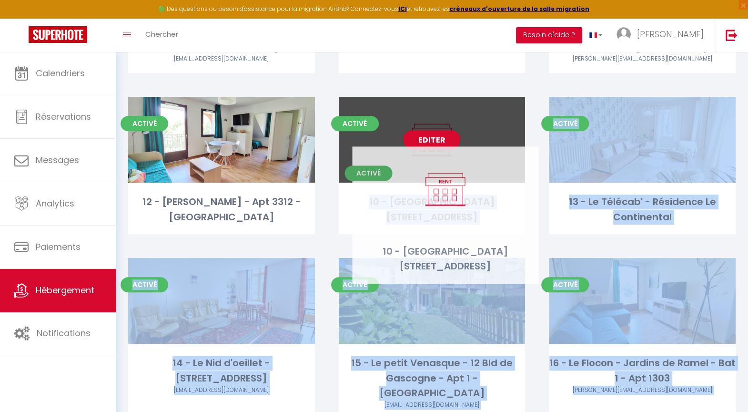
scroll to position [419, 0]
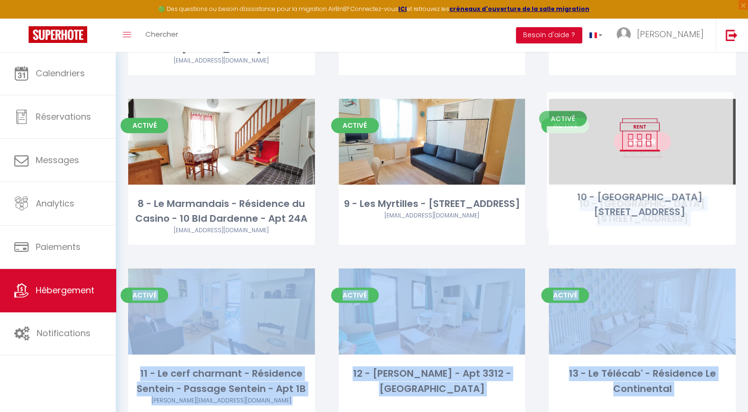
drag, startPoint x: 473, startPoint y: 294, endPoint x: 681, endPoint y: 146, distance: 255.3
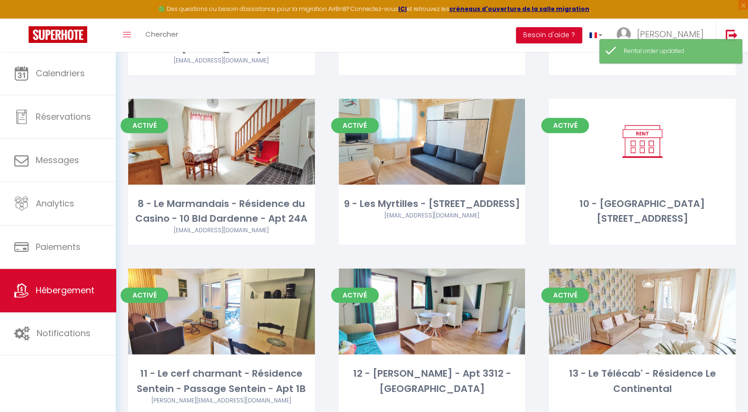
click at [533, 227] on div "Activé Editer 9 - Les Myrtilles - [STREET_ADDRESS] [EMAIL_ADDRESS][DOMAIN_NAME]" at bounding box center [432, 184] width 211 height 170
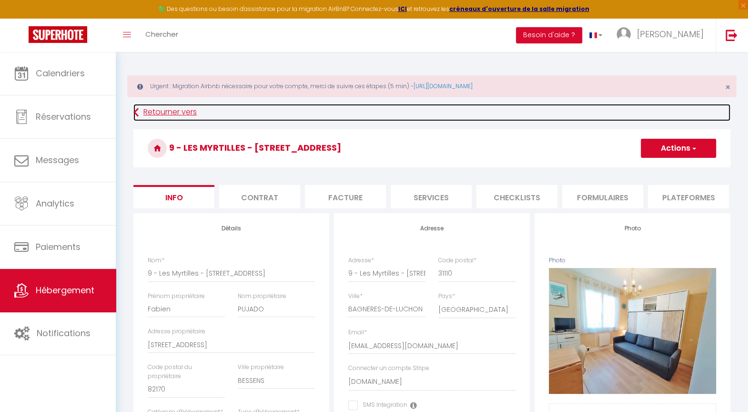
click at [181, 111] on link "Retourner vers" at bounding box center [431, 112] width 597 height 17
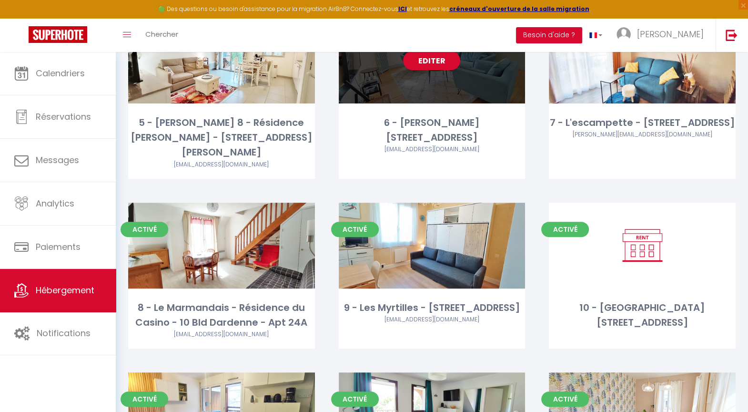
scroll to position [317, 0]
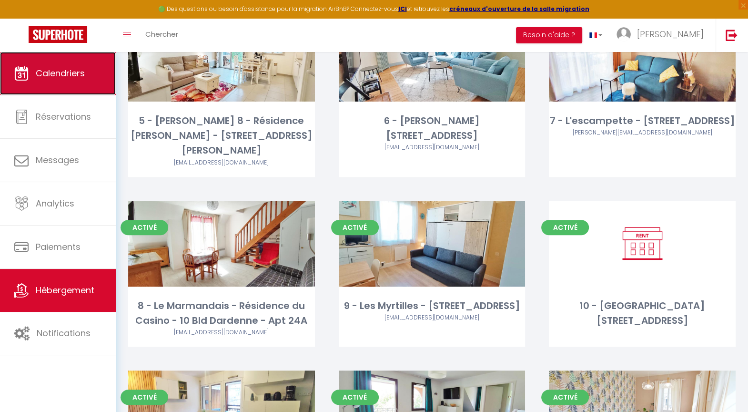
click at [62, 71] on span "Calendriers" at bounding box center [60, 73] width 49 height 12
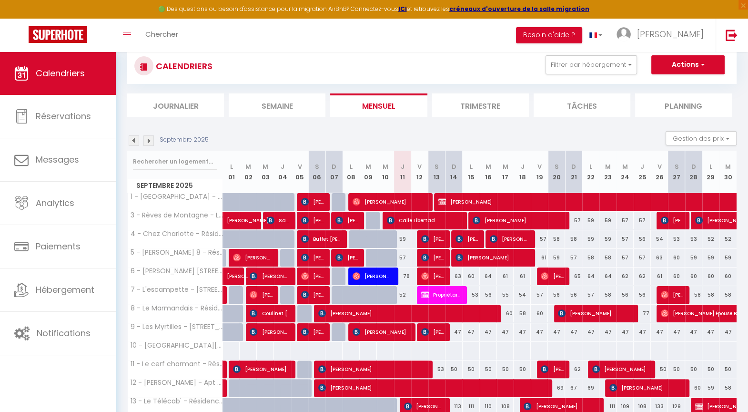
scroll to position [212, 0]
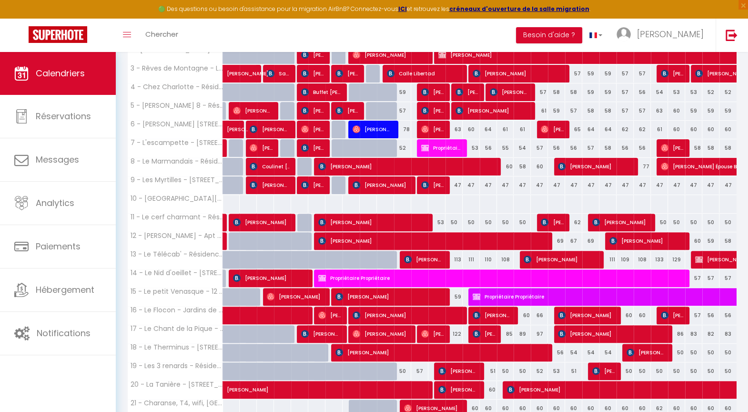
click at [408, 204] on div at bounding box center [403, 204] width 18 height 18
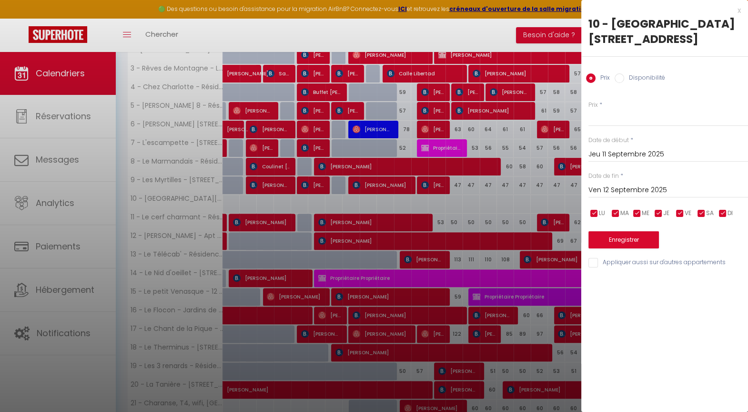
click at [615, 77] on input "Disponibilité" at bounding box center [620, 78] width 10 height 10
click at [589, 81] on input "Prix" at bounding box center [591, 78] width 10 height 10
click at [603, 117] on input "Prix" at bounding box center [668, 117] width 160 height 17
click at [619, 153] on input "Jeu 11 Septembre 2025" at bounding box center [668, 154] width 160 height 12
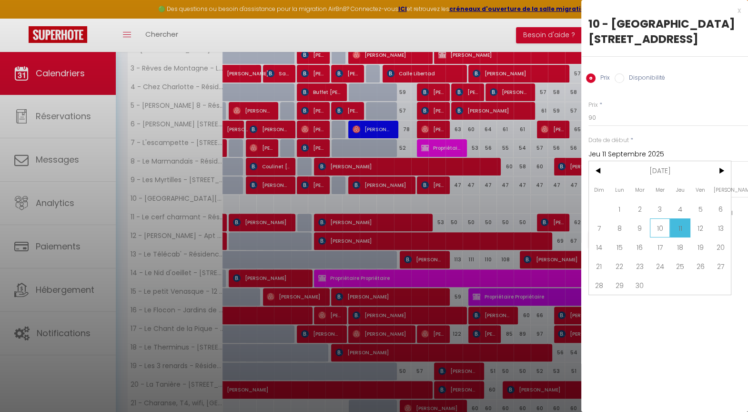
click at [661, 230] on span "10" at bounding box center [660, 227] width 20 height 19
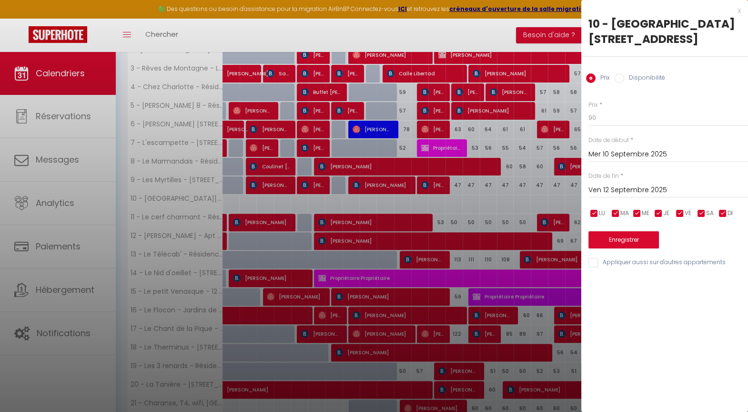
click at [628, 155] on input "Mer 10 Septembre 2025" at bounding box center [668, 154] width 160 height 12
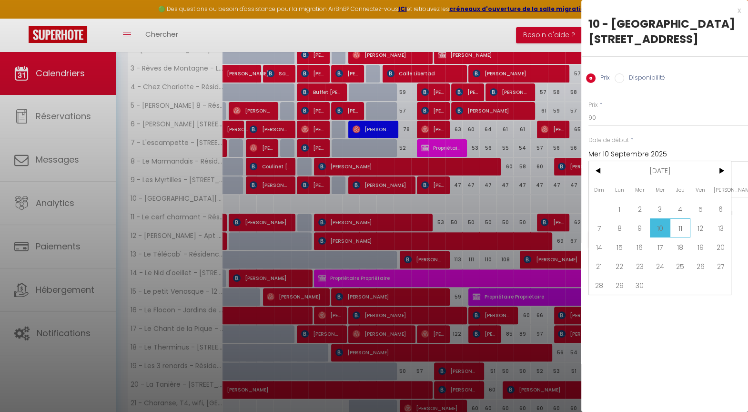
click at [680, 226] on span "11" at bounding box center [680, 227] width 20 height 19
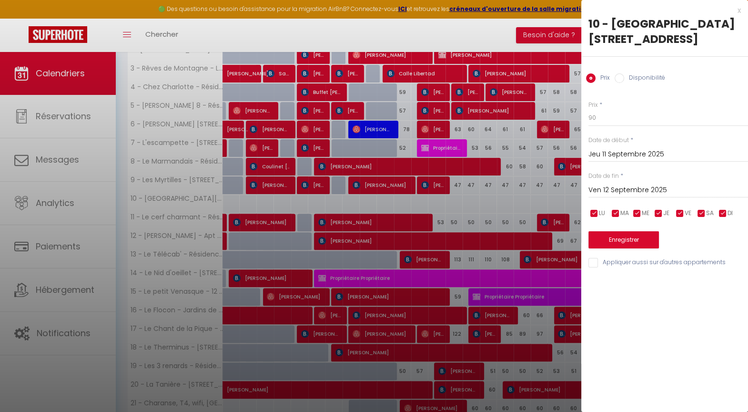
click at [625, 192] on input "Ven 12 Septembre 2025" at bounding box center [668, 190] width 160 height 12
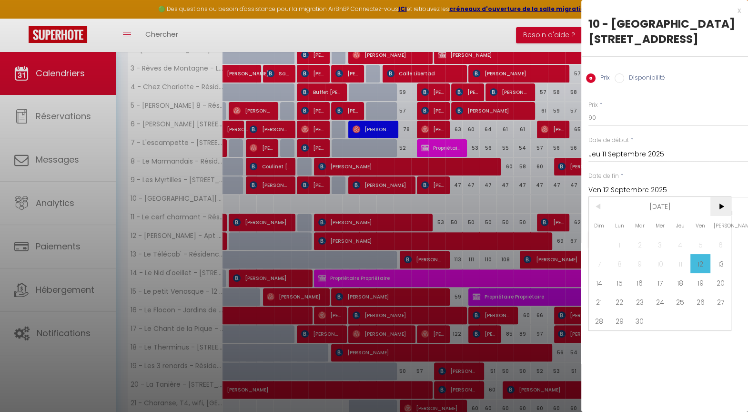
click at [718, 204] on span ">" at bounding box center [720, 206] width 20 height 19
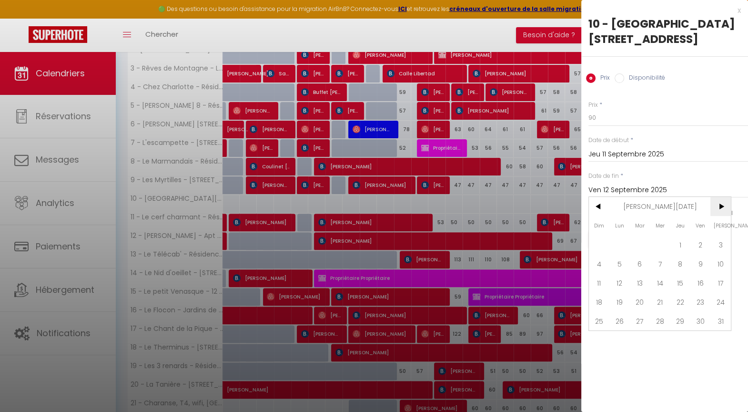
click at [718, 204] on span ">" at bounding box center [720, 206] width 20 height 19
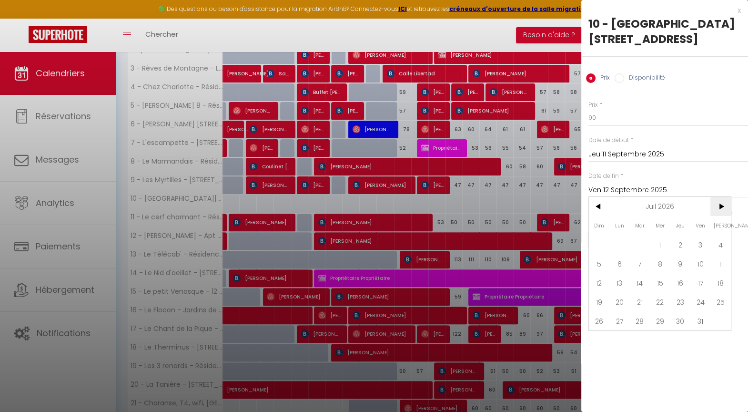
click at [718, 204] on span ">" at bounding box center [720, 206] width 20 height 19
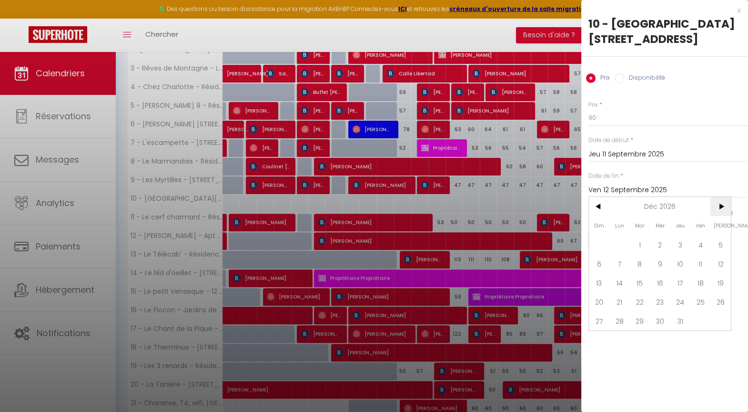
click at [718, 204] on span ">" at bounding box center [720, 206] width 20 height 19
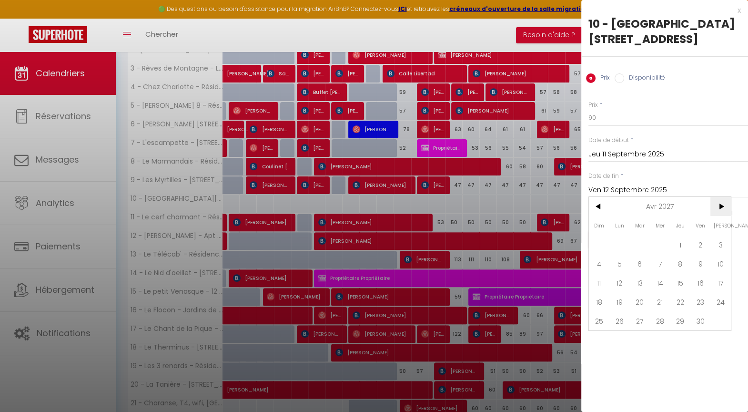
click at [718, 204] on span ">" at bounding box center [720, 206] width 20 height 19
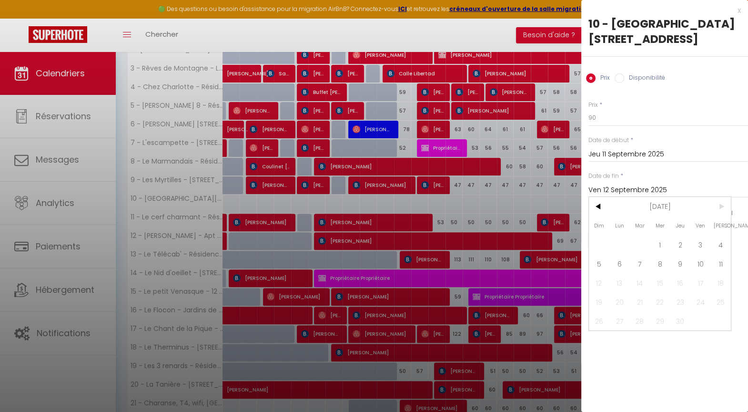
click at [718, 204] on span ">" at bounding box center [720, 206] width 20 height 19
click at [721, 265] on span "11" at bounding box center [720, 263] width 20 height 19
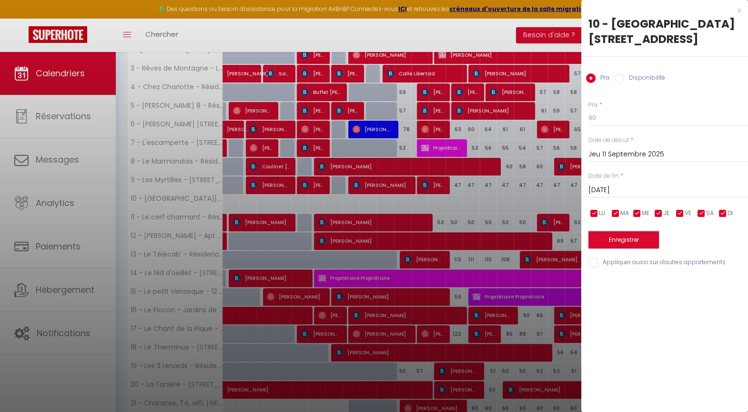
click at [637, 237] on button "Enregistrer" at bounding box center [623, 239] width 71 height 17
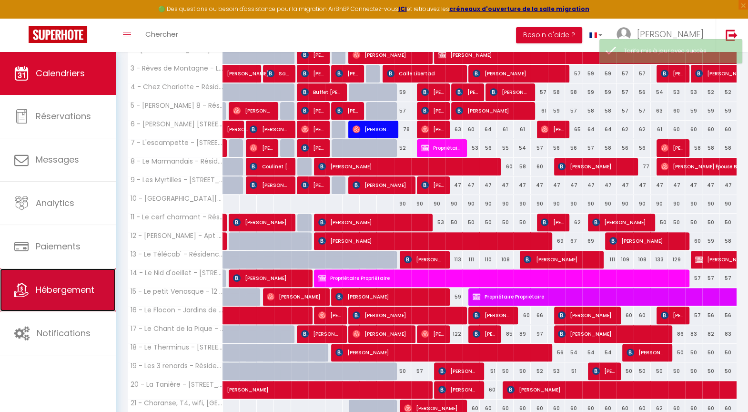
click at [38, 290] on span "Hébergement" at bounding box center [65, 290] width 59 height 12
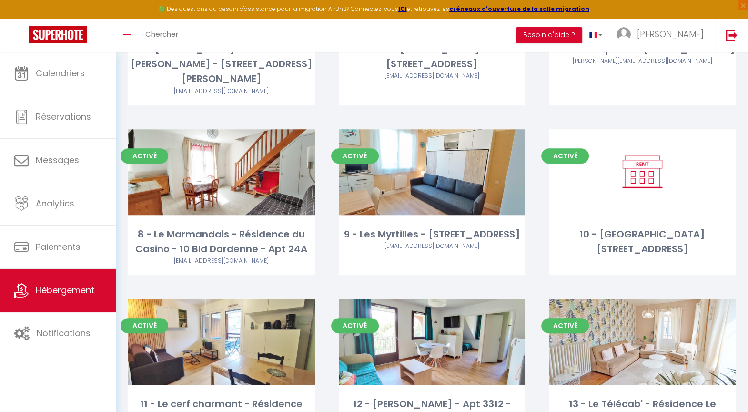
scroll to position [423, 0]
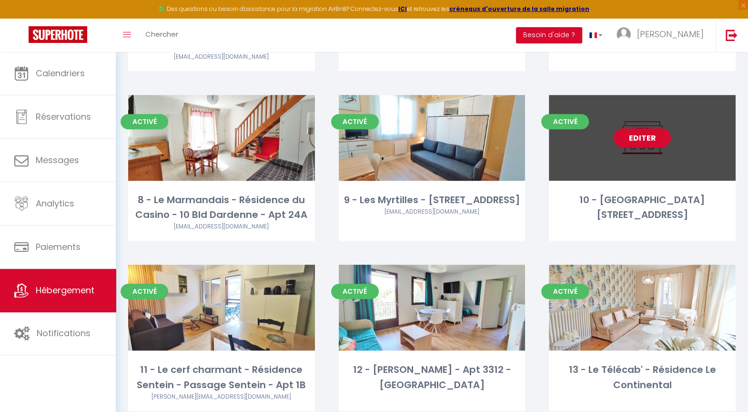
click at [648, 128] on link "Editer" at bounding box center [642, 137] width 57 height 19
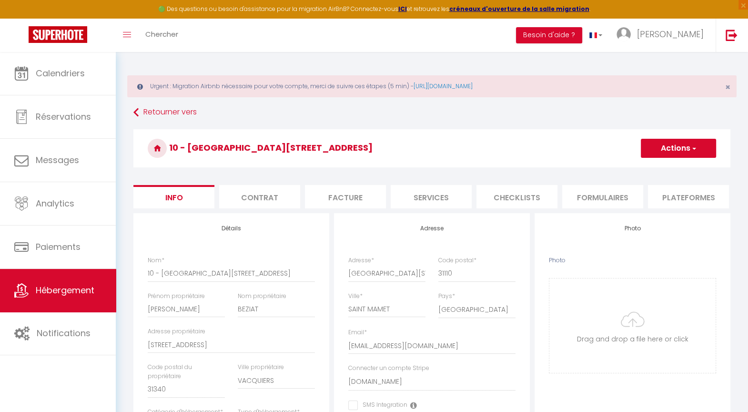
click at [429, 198] on li "Services" at bounding box center [431, 196] width 81 height 23
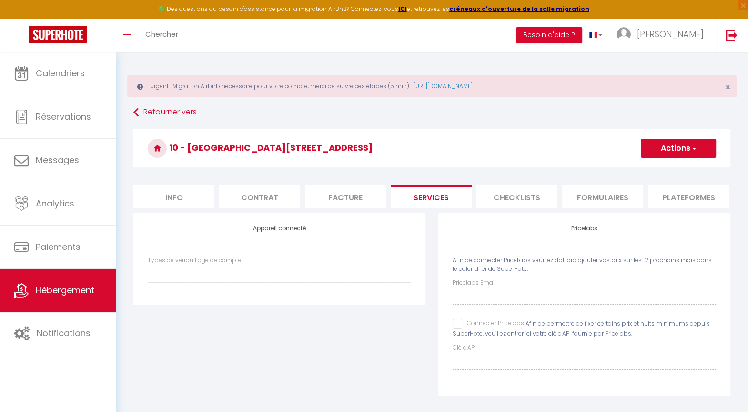
click at [458, 328] on input "Connecter Pricelabs" at bounding box center [488, 324] width 71 height 10
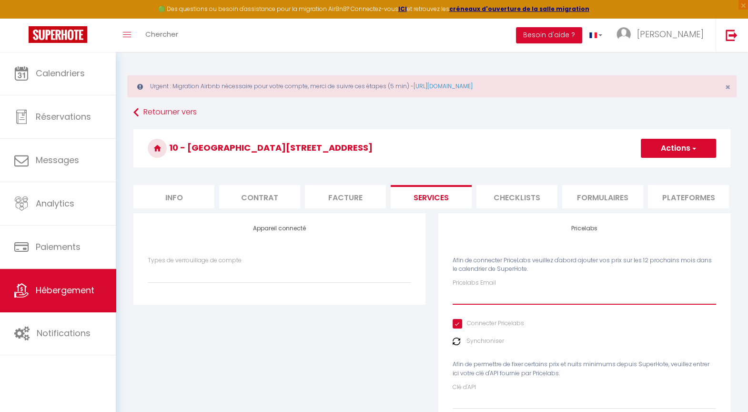
click at [468, 304] on input "Pricelabs Email" at bounding box center [585, 295] width 264 height 17
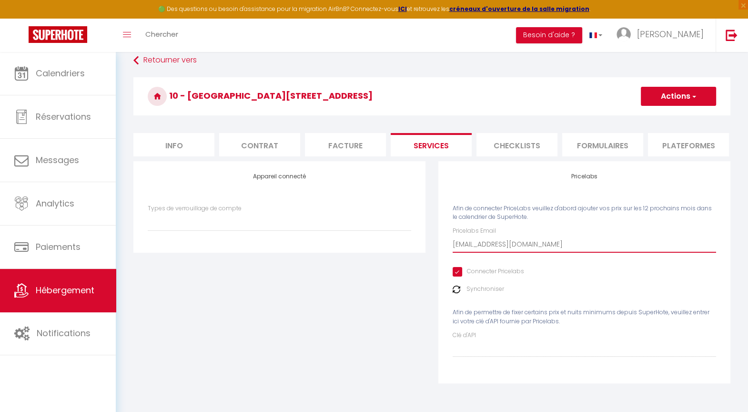
scroll to position [54, 0]
click at [680, 97] on button "Actions" at bounding box center [678, 96] width 75 height 19
click at [660, 115] on link "Enregistrer" at bounding box center [677, 117] width 75 height 12
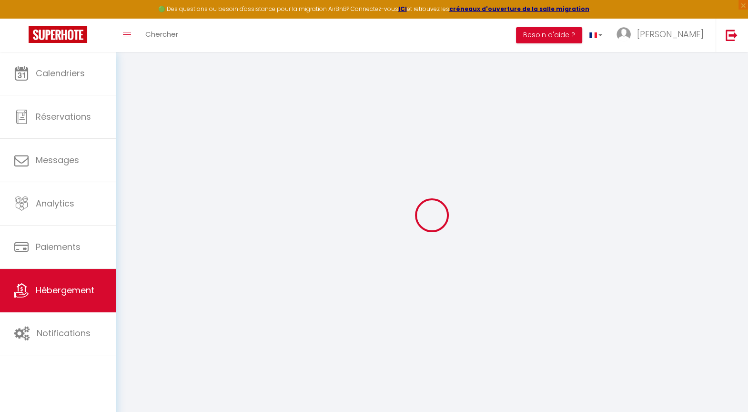
scroll to position [52, 0]
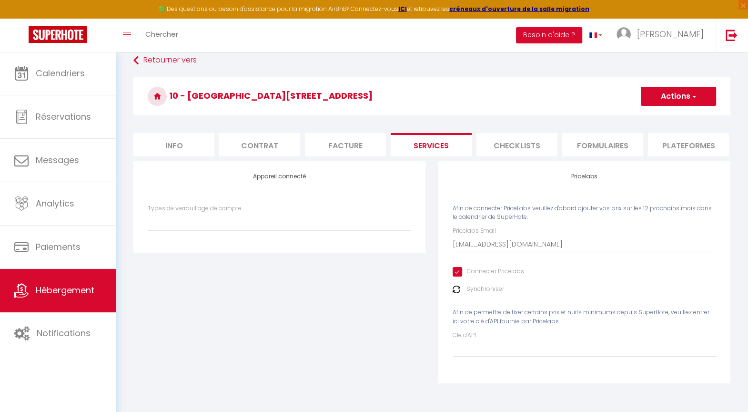
click at [666, 98] on button "Actions" at bounding box center [678, 96] width 75 height 19
click at [659, 115] on link "Enregistrer" at bounding box center [677, 117] width 75 height 12
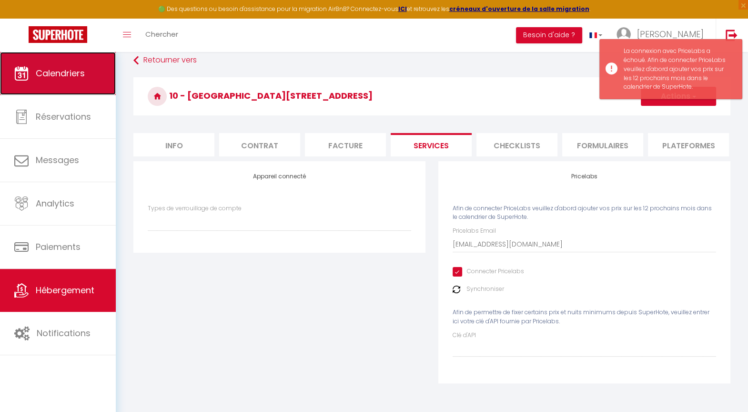
click at [55, 77] on span "Calendriers" at bounding box center [60, 73] width 49 height 12
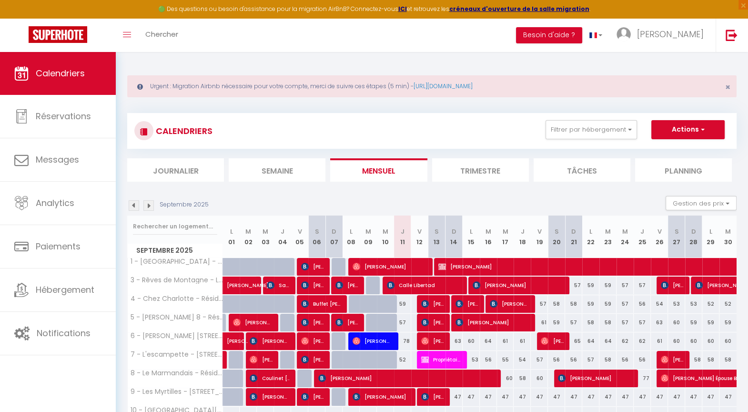
scroll to position [264, 0]
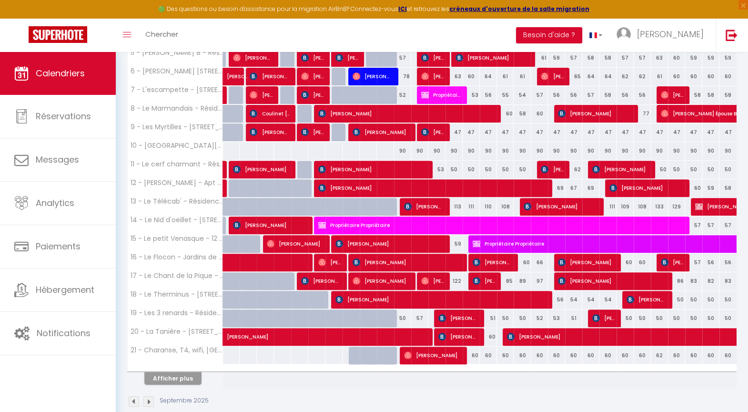
click at [389, 153] on div at bounding box center [385, 151] width 18 height 18
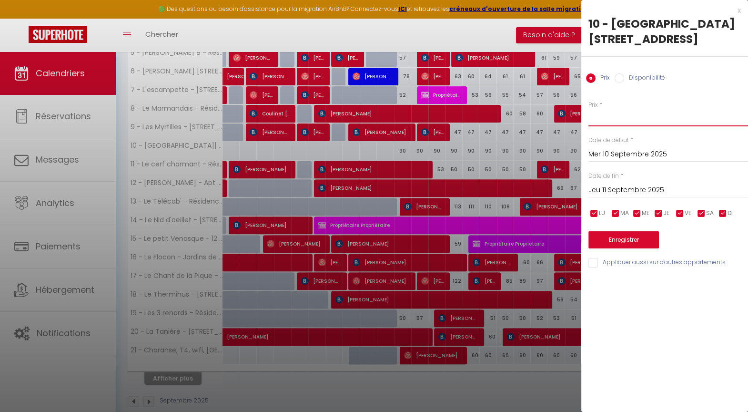
click at [605, 119] on input "Prix" at bounding box center [668, 117] width 160 height 17
click at [639, 242] on button "Enregistrer" at bounding box center [623, 239] width 71 height 17
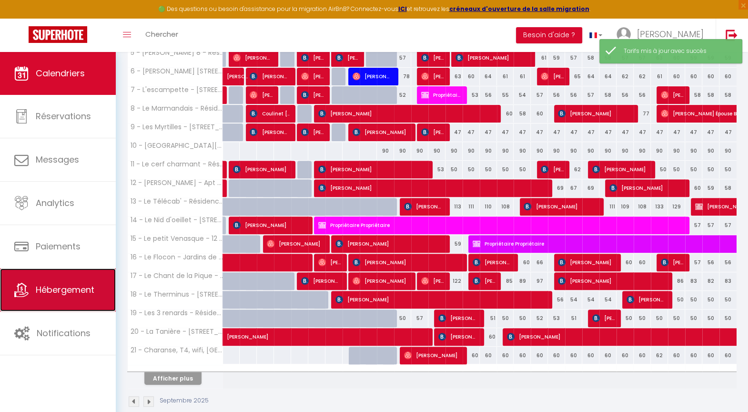
click at [64, 284] on span "Hébergement" at bounding box center [65, 290] width 59 height 12
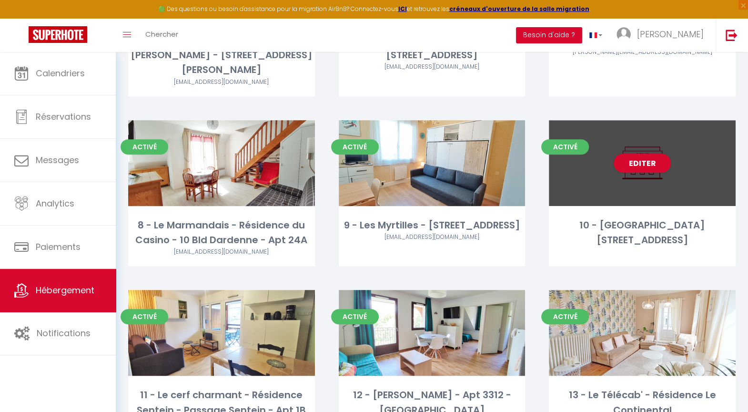
scroll to position [423, 0]
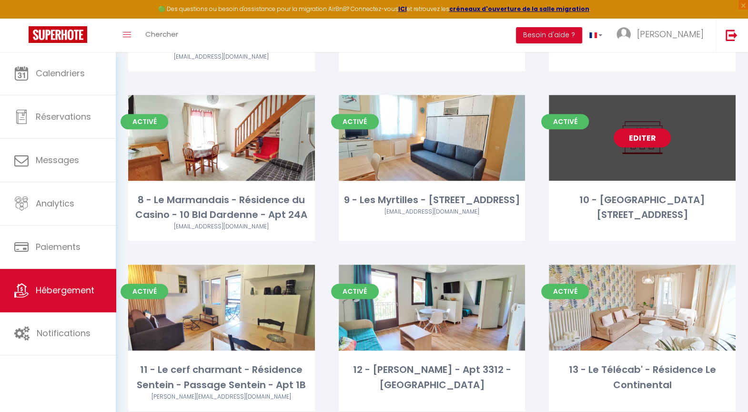
click at [646, 128] on link "Editer" at bounding box center [642, 137] width 57 height 19
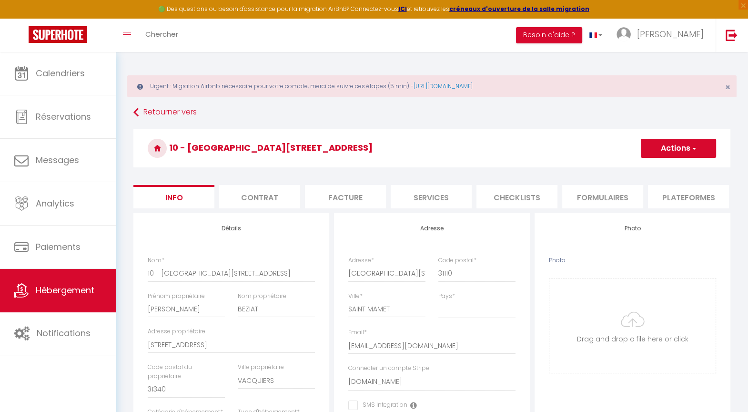
click at [426, 197] on li "Services" at bounding box center [431, 196] width 81 height 23
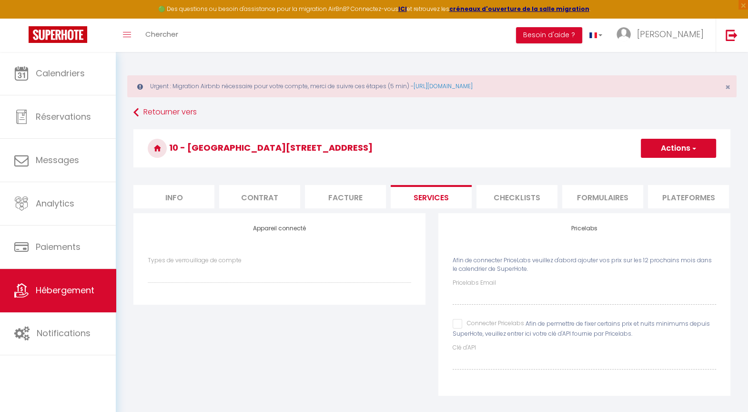
drag, startPoint x: 458, startPoint y: 334, endPoint x: 460, endPoint y: 324, distance: 10.8
click at [458, 328] on input "Connecter Pricelabs" at bounding box center [488, 324] width 71 height 10
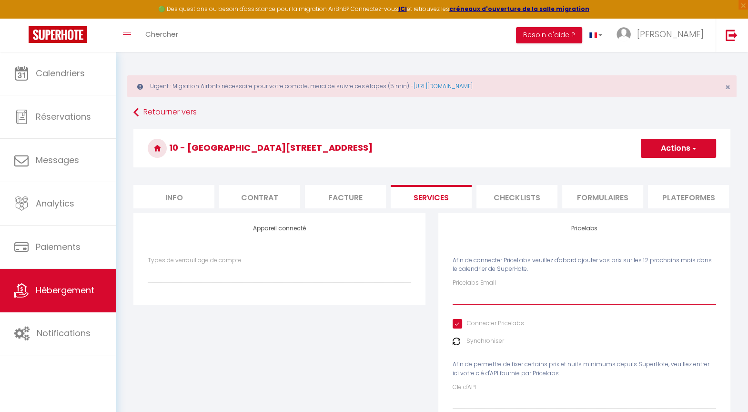
click at [468, 304] on input "Pricelabs Email" at bounding box center [585, 295] width 264 height 17
click at [668, 150] on button "Actions" at bounding box center [678, 148] width 75 height 19
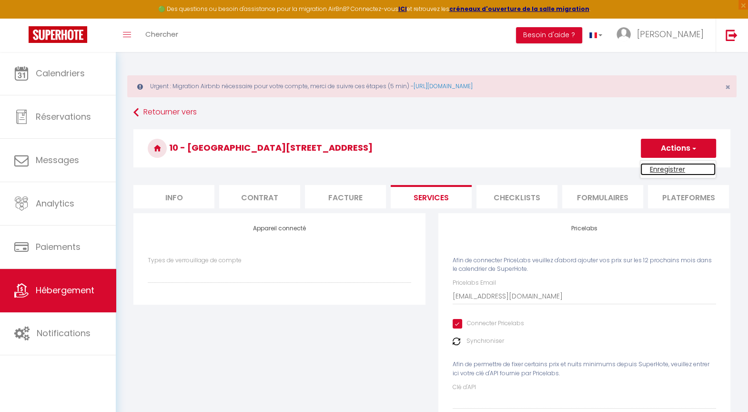
click at [657, 165] on link "Enregistrer" at bounding box center [677, 169] width 75 height 12
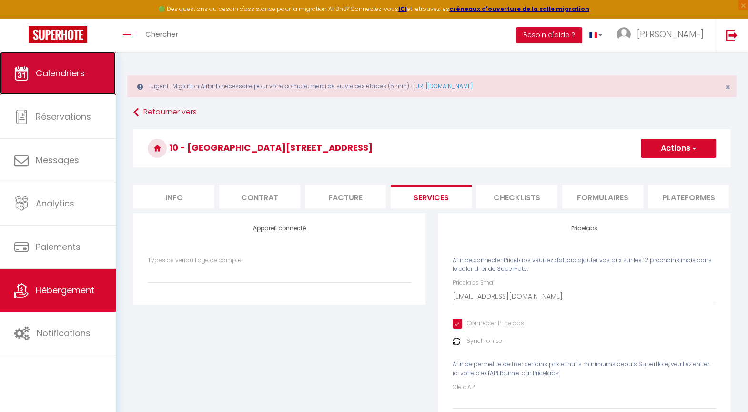
click at [50, 68] on span "Calendriers" at bounding box center [60, 73] width 49 height 12
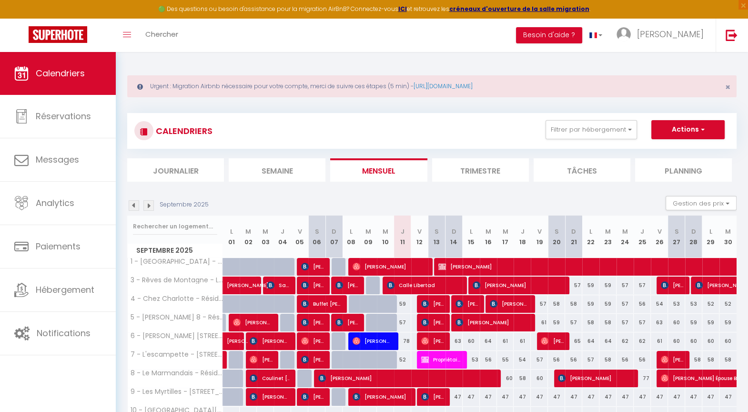
scroll to position [159, 0]
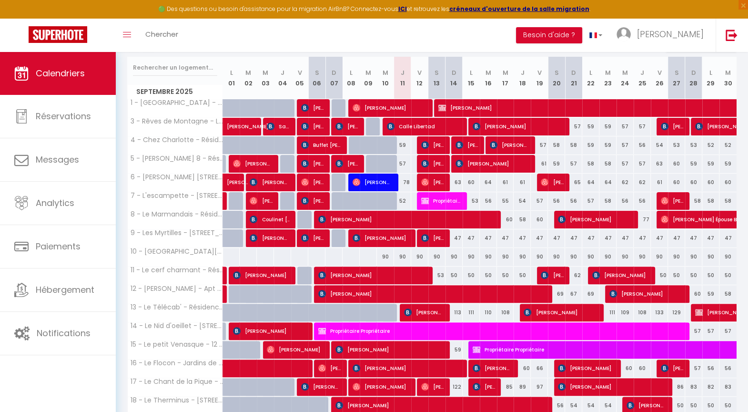
click at [365, 256] on div at bounding box center [368, 257] width 18 height 18
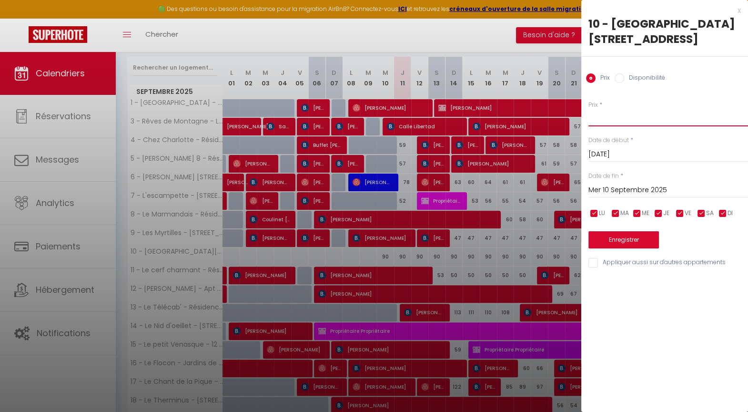
click at [607, 115] on input "Prix" at bounding box center [668, 117] width 160 height 17
click at [631, 239] on button "Enregistrer" at bounding box center [623, 239] width 71 height 17
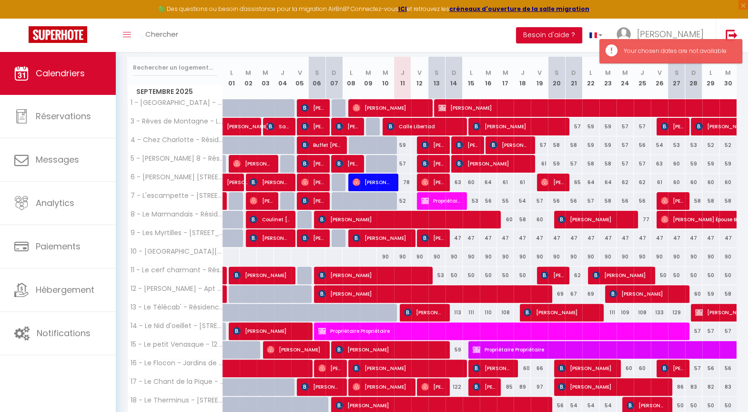
click at [385, 256] on div "90" at bounding box center [385, 257] width 17 height 18
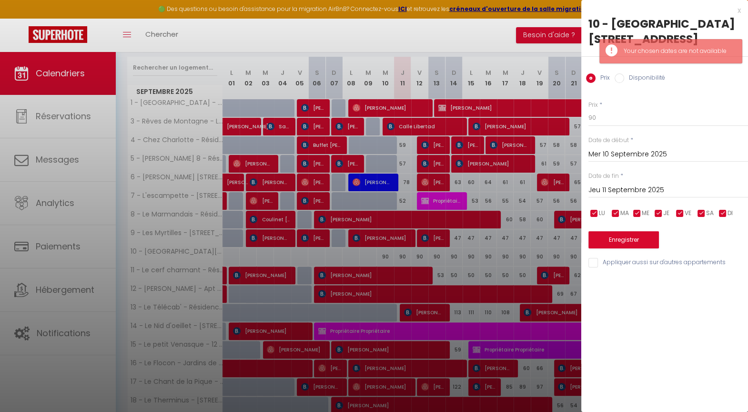
click at [623, 188] on input "Jeu 11 Septembre 2025" at bounding box center [668, 190] width 160 height 12
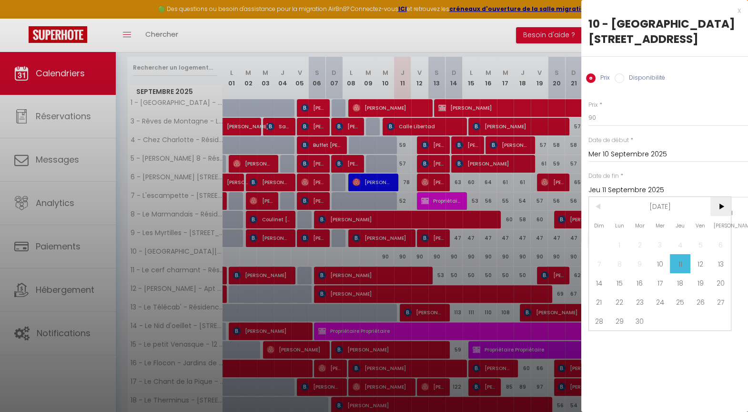
click at [721, 207] on span ">" at bounding box center [720, 206] width 20 height 19
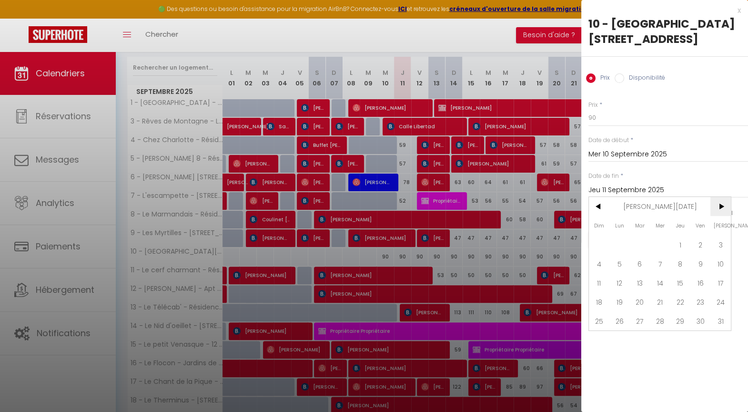
click at [721, 207] on span ">" at bounding box center [720, 206] width 20 height 19
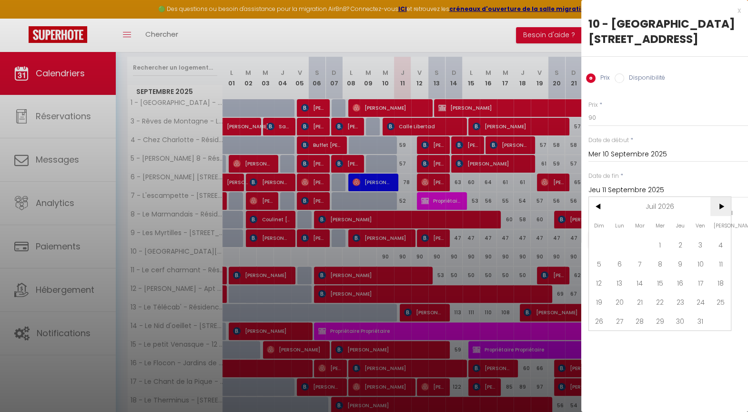
click at [721, 207] on span ">" at bounding box center [720, 206] width 20 height 19
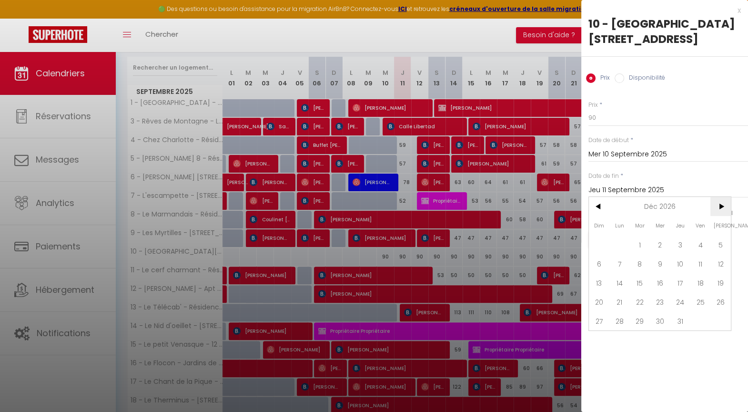
click at [721, 207] on span ">" at bounding box center [720, 206] width 20 height 19
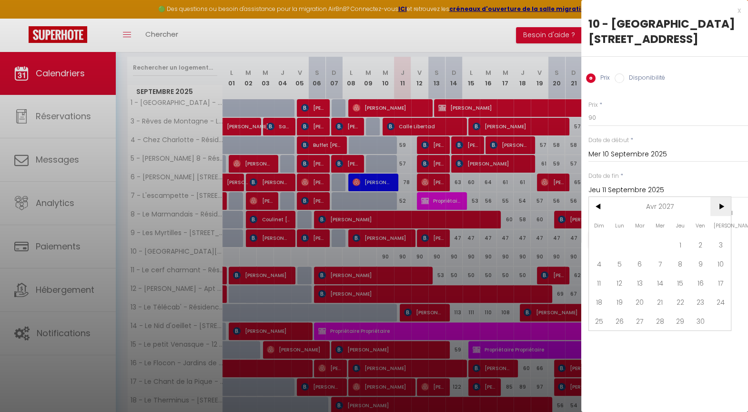
click at [721, 207] on span ">" at bounding box center [720, 206] width 20 height 19
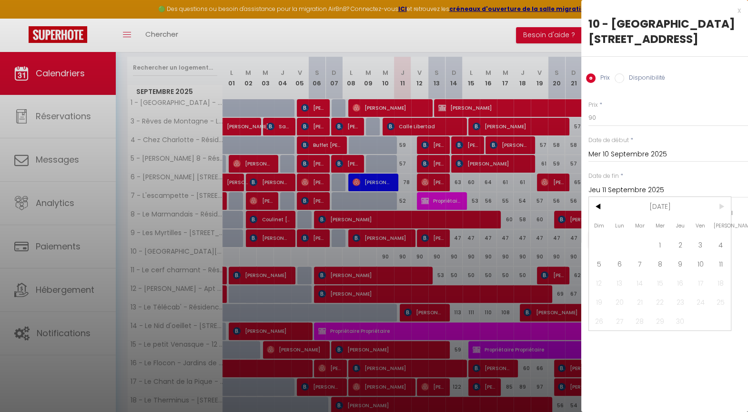
click at [721, 207] on span ">" at bounding box center [720, 206] width 20 height 19
click at [722, 260] on span "11" at bounding box center [720, 263] width 20 height 19
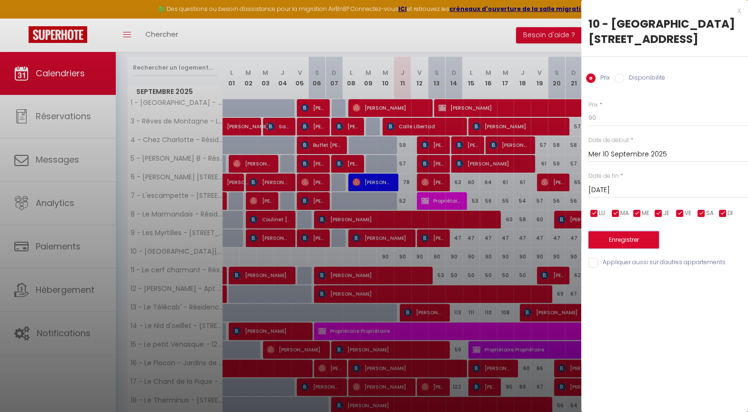
click at [629, 237] on button "Enregistrer" at bounding box center [623, 239] width 71 height 17
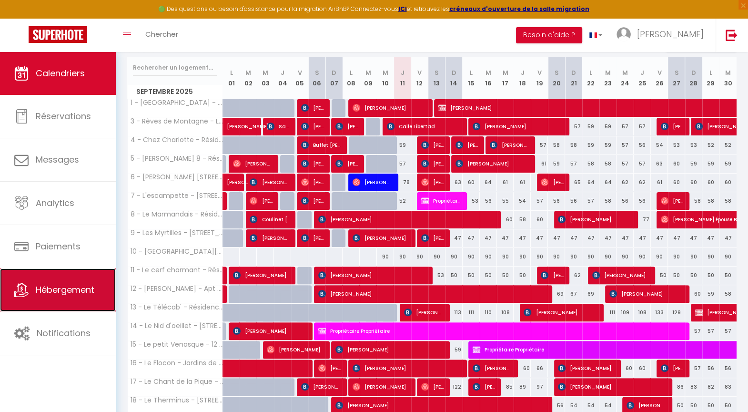
click at [63, 287] on span "Hébergement" at bounding box center [65, 290] width 59 height 12
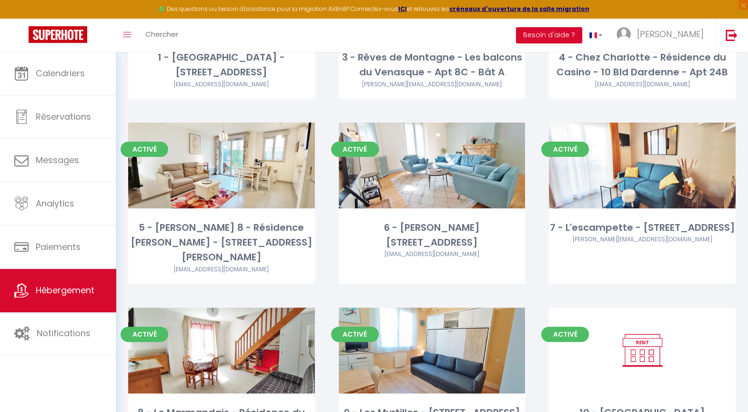
scroll to position [212, 0]
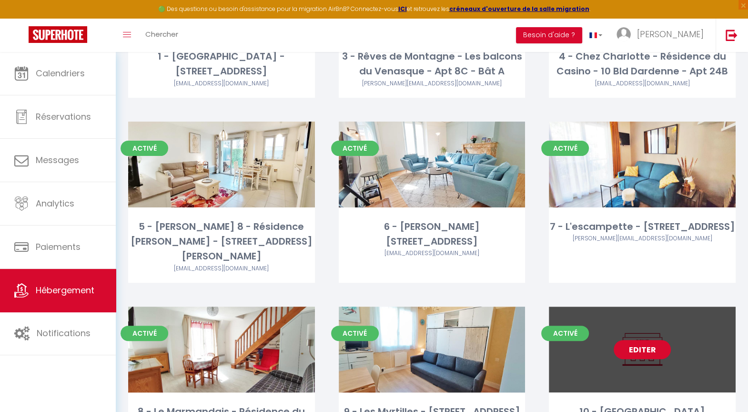
click at [638, 340] on link "Editer" at bounding box center [642, 349] width 57 height 19
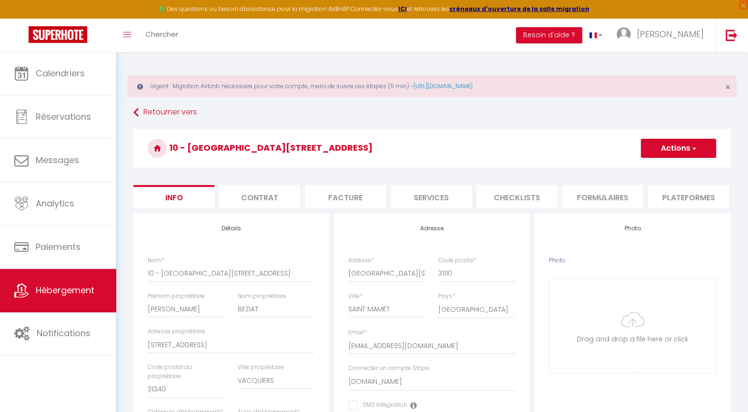
scroll to position [0, 261]
click at [605, 196] on li "website" at bounding box center [599, 196] width 81 height 23
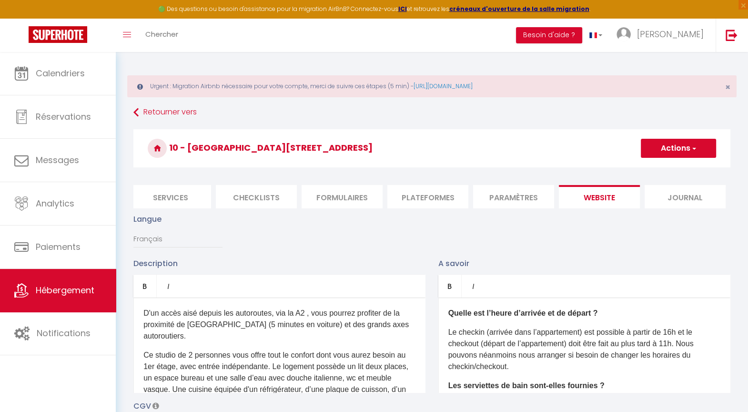
click at [168, 196] on li "Services" at bounding box center [170, 196] width 81 height 23
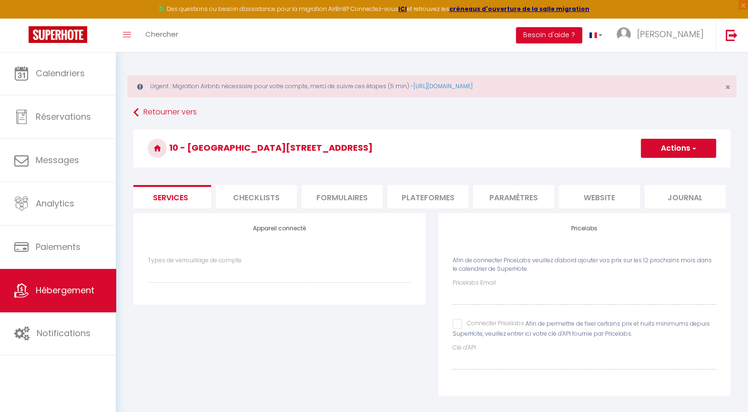
click at [456, 328] on input "Connecter Pricelabs" at bounding box center [488, 324] width 71 height 10
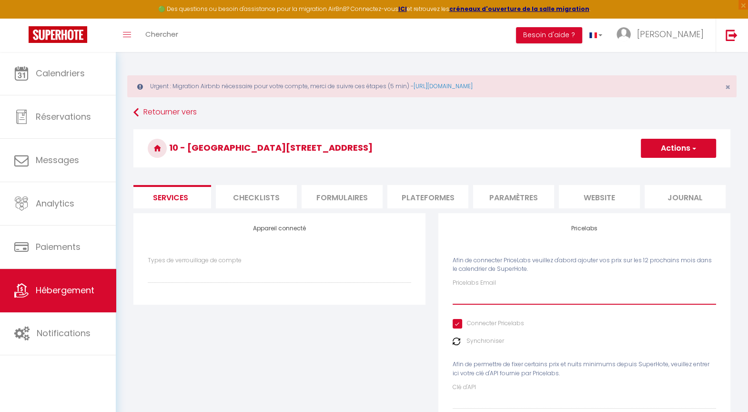
click at [476, 304] on input "Pricelabs Email" at bounding box center [585, 295] width 264 height 17
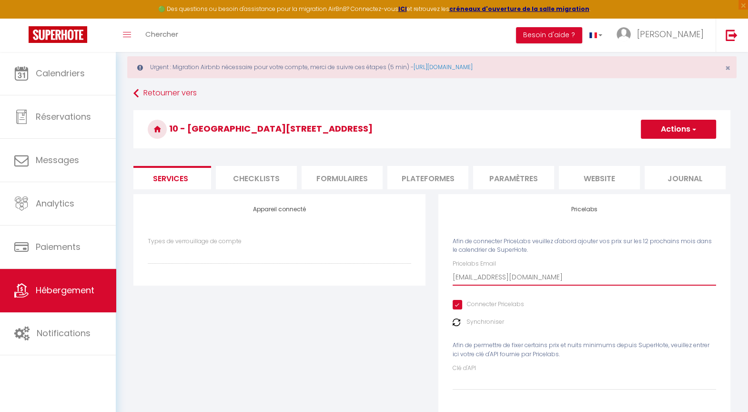
scroll to position [54, 0]
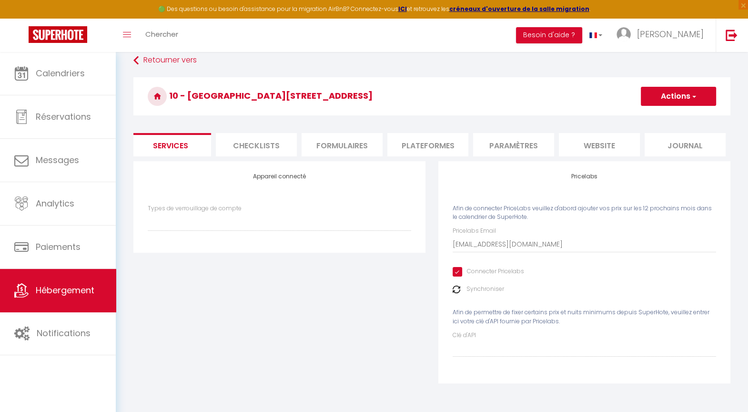
click at [664, 93] on button "Actions" at bounding box center [678, 96] width 75 height 19
click at [653, 116] on link "Enregistrer" at bounding box center [677, 117] width 75 height 12
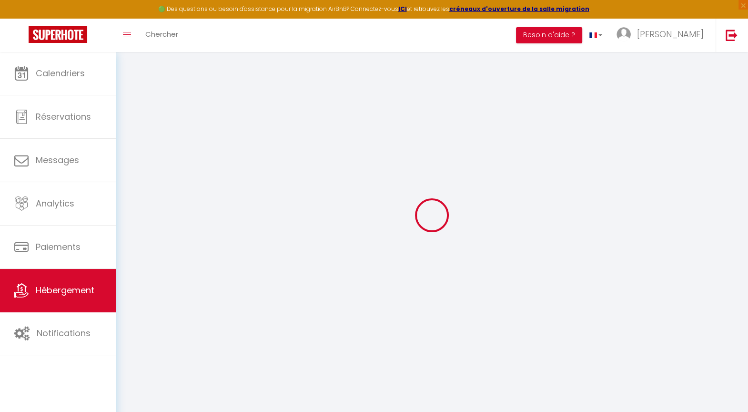
scroll to position [52, 0]
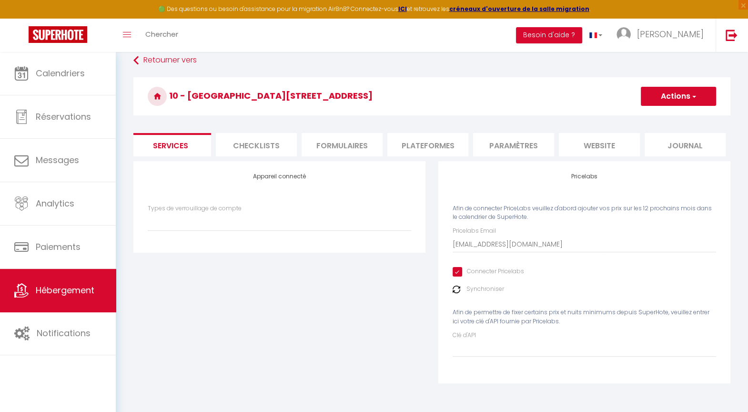
click at [677, 97] on button "Actions" at bounding box center [678, 96] width 75 height 19
click at [652, 116] on link "Enregistrer" at bounding box center [677, 117] width 75 height 12
